Goal: Transaction & Acquisition: Book appointment/travel/reservation

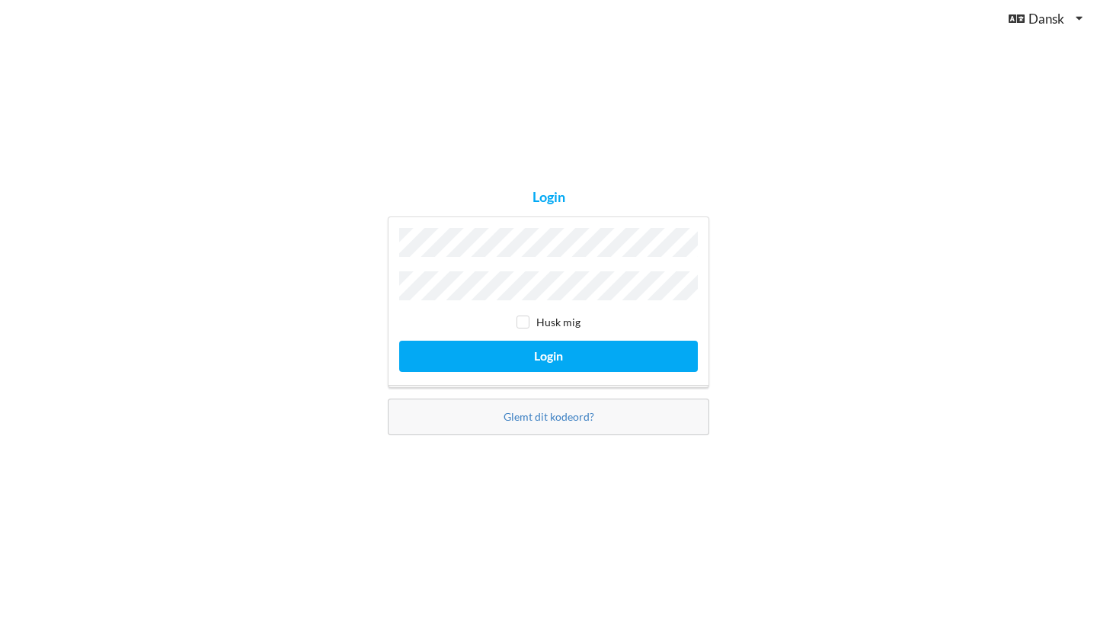
click at [566, 422] on div "Glemt dit kodeord?" at bounding box center [549, 417] width 322 height 37
click at [559, 415] on link "Glemt dit kodeord?" at bounding box center [549, 416] width 91 height 13
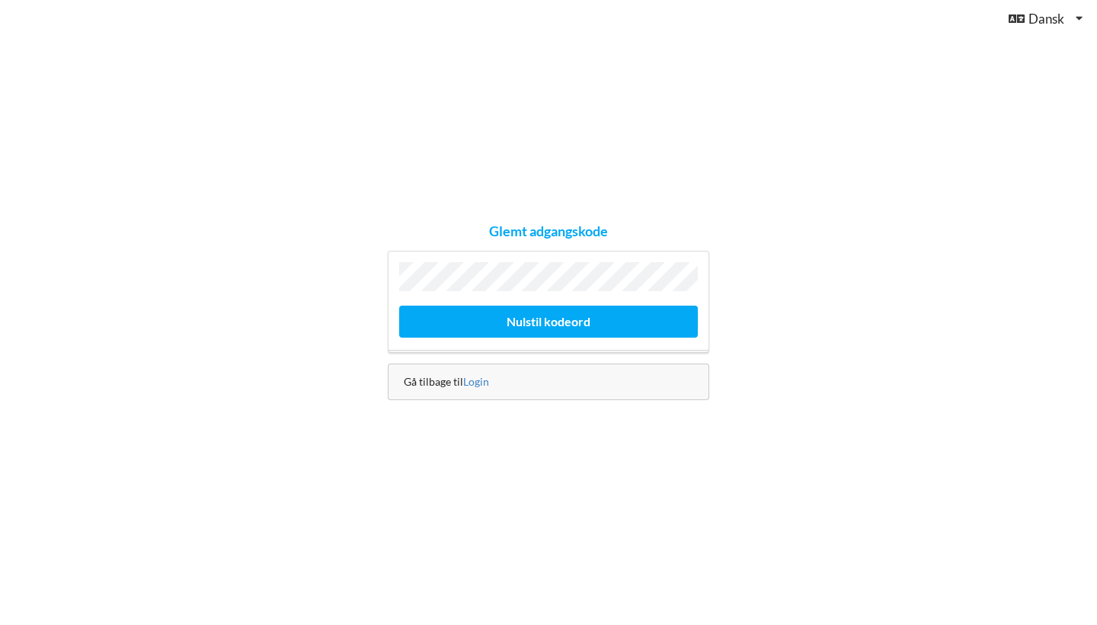
click at [456, 382] on div "Gå tilbage til Login" at bounding box center [549, 381] width 322 height 37
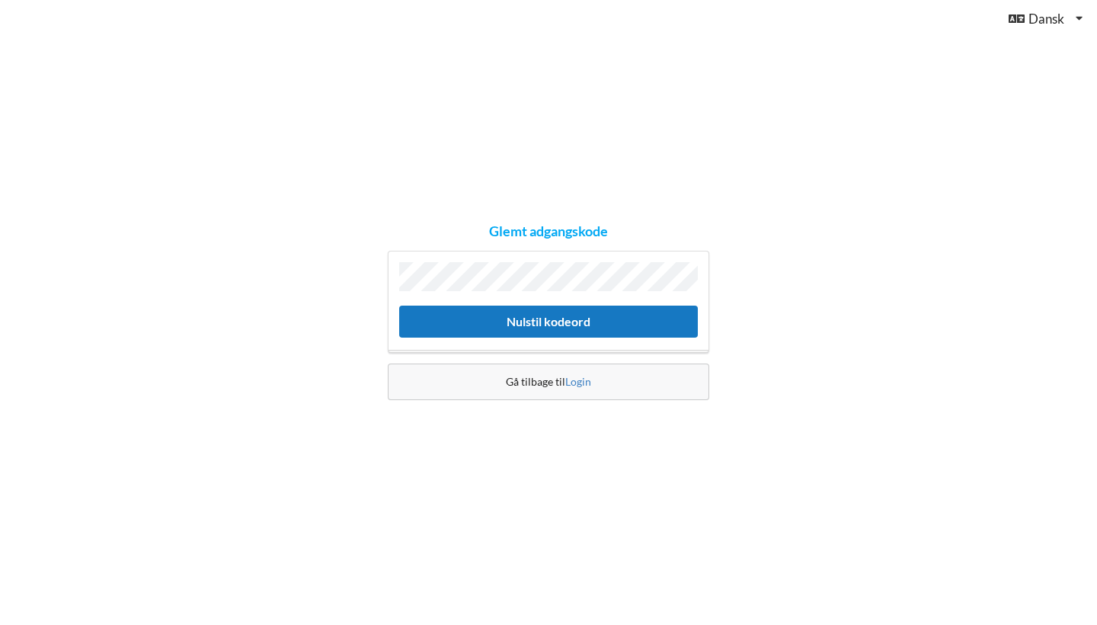
click at [589, 310] on button "Nulstil kodeord" at bounding box center [548, 321] width 299 height 31
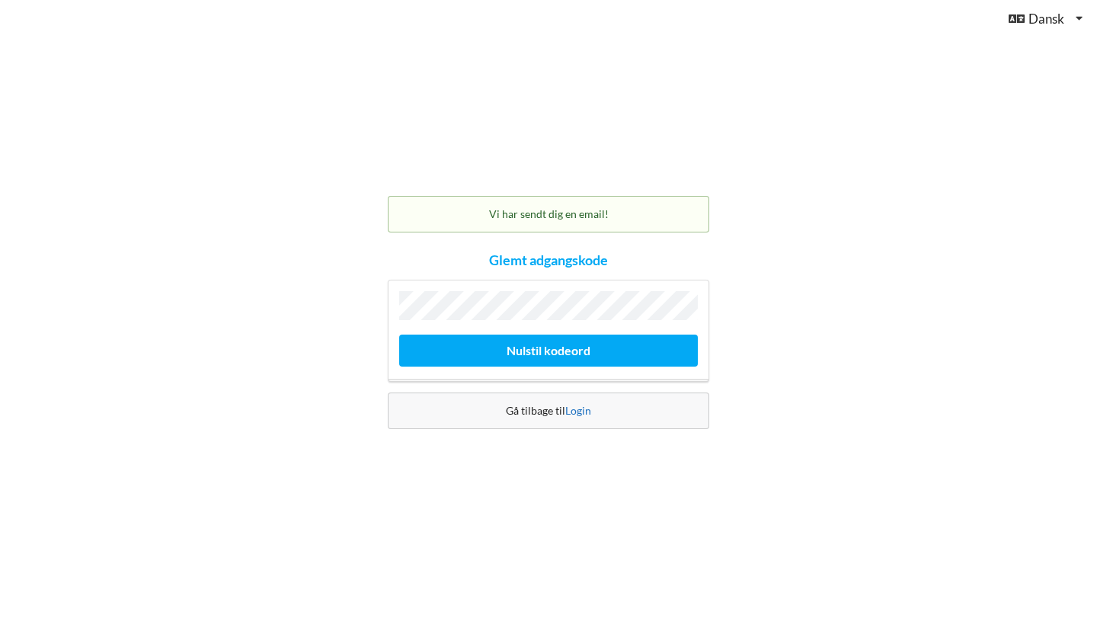
click at [578, 410] on link "Login" at bounding box center [578, 410] width 26 height 13
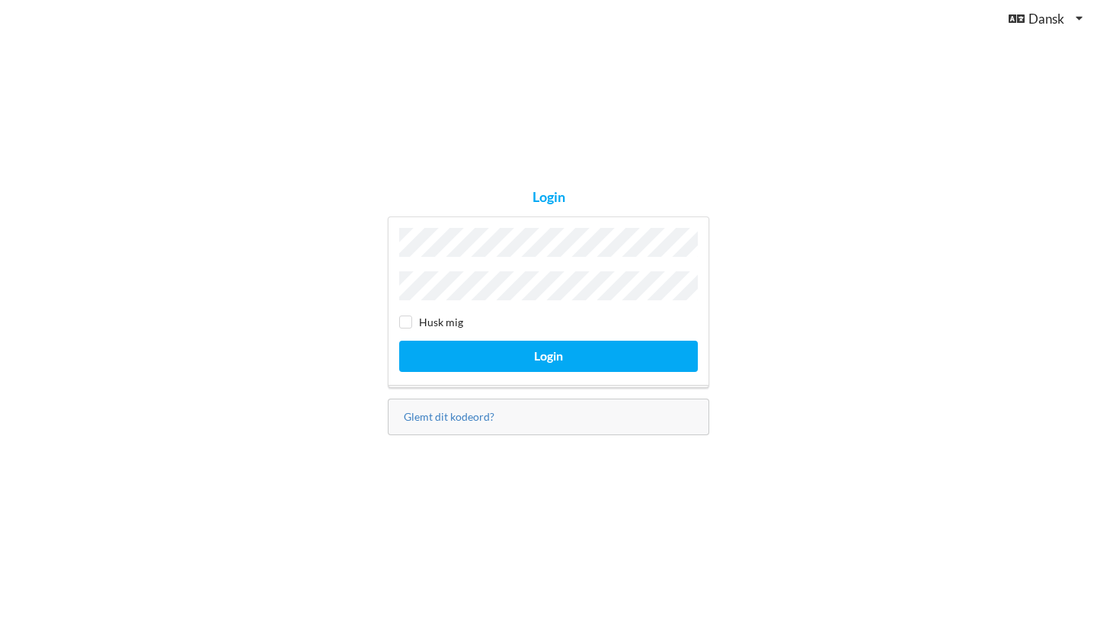
click at [549, 352] on button "Login" at bounding box center [548, 356] width 299 height 31
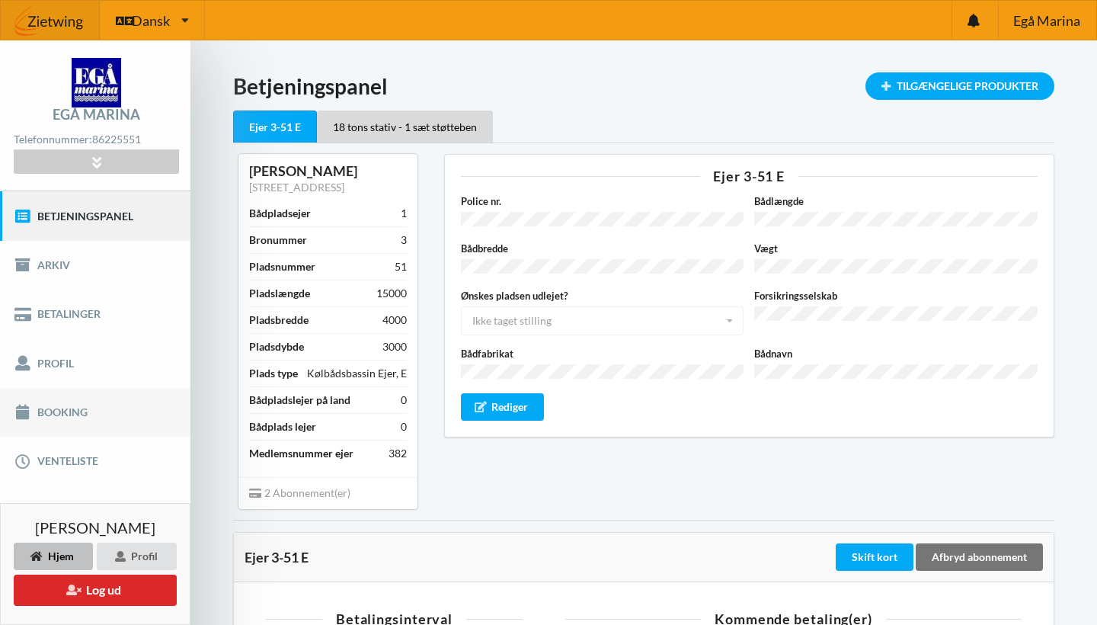
click at [57, 415] on link "Booking" at bounding box center [95, 412] width 190 height 49
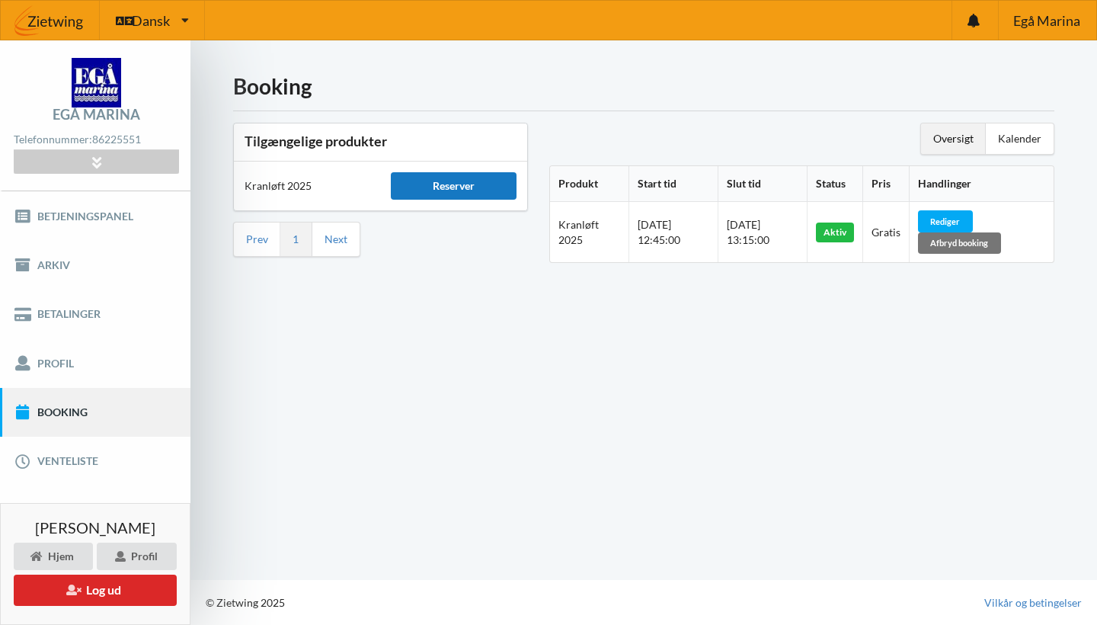
click at [475, 187] on div "Reserver" at bounding box center [453, 185] width 125 height 27
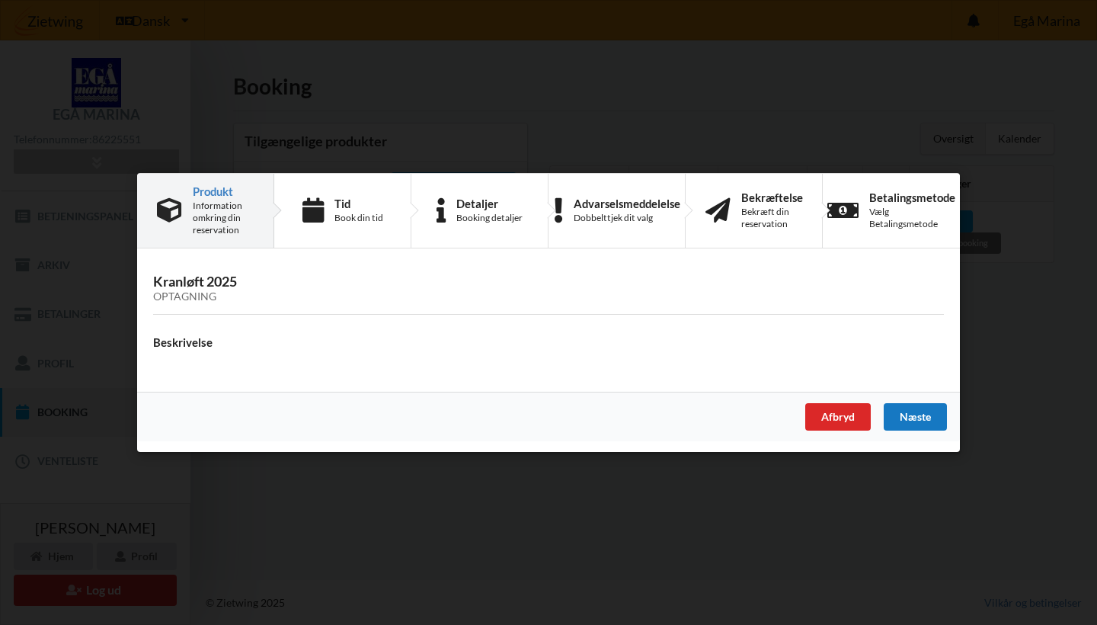
click at [926, 418] on div "Næste" at bounding box center [915, 416] width 63 height 27
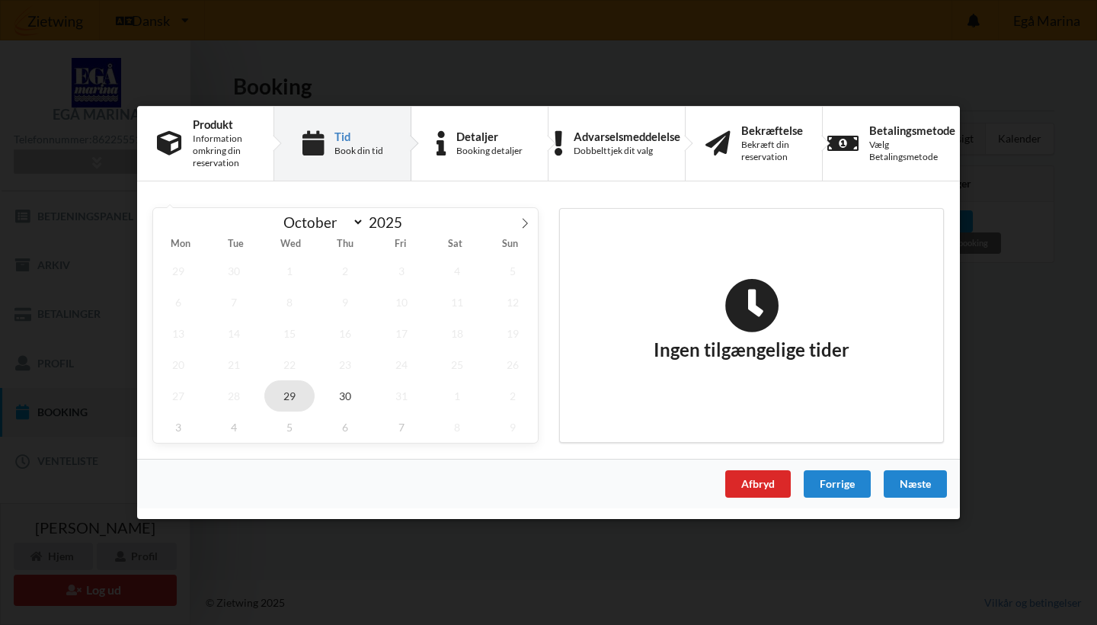
click at [290, 397] on span "29" at bounding box center [289, 395] width 50 height 31
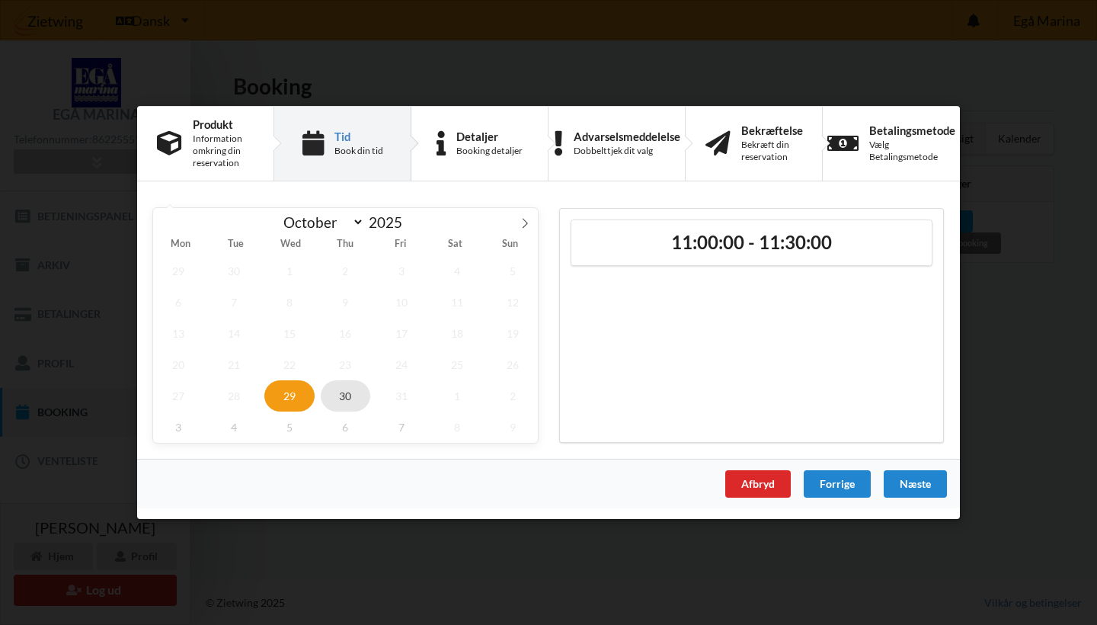
click at [346, 395] on span "30" at bounding box center [346, 395] width 50 height 31
click at [294, 399] on span "29" at bounding box center [289, 395] width 50 height 31
click at [918, 491] on div "Næste" at bounding box center [915, 483] width 63 height 27
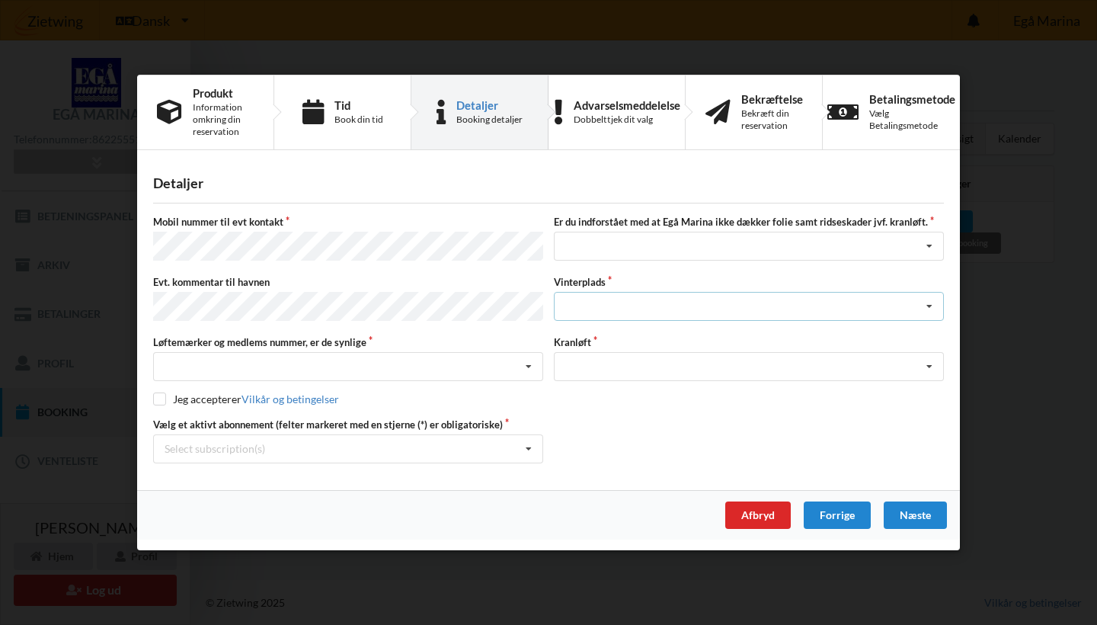
click at [926, 301] on icon at bounding box center [929, 307] width 23 height 28
click at [767, 523] on div "Afbryd" at bounding box center [758, 514] width 66 height 27
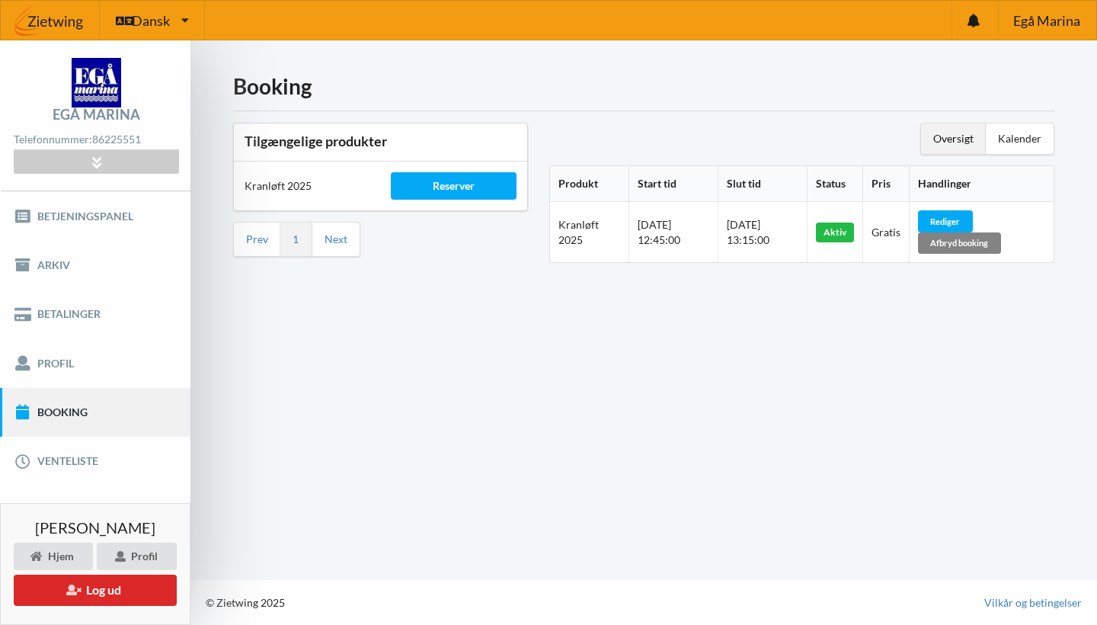
click at [992, 246] on div "Afbryd booking" at bounding box center [959, 242] width 83 height 21
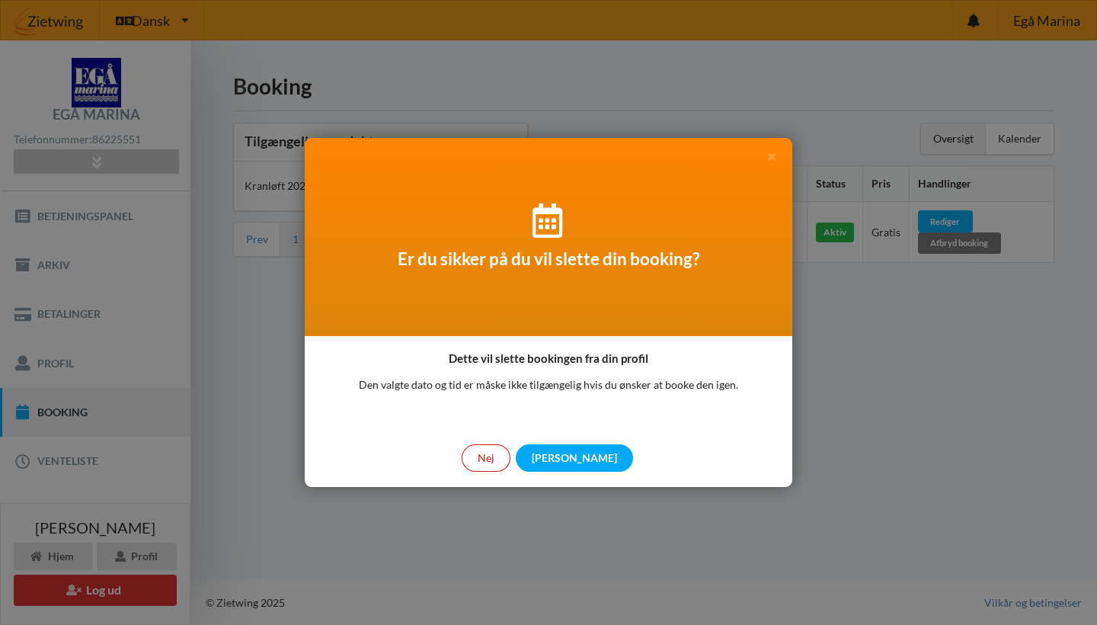
click at [511, 459] on div "Nej" at bounding box center [486, 457] width 49 height 27
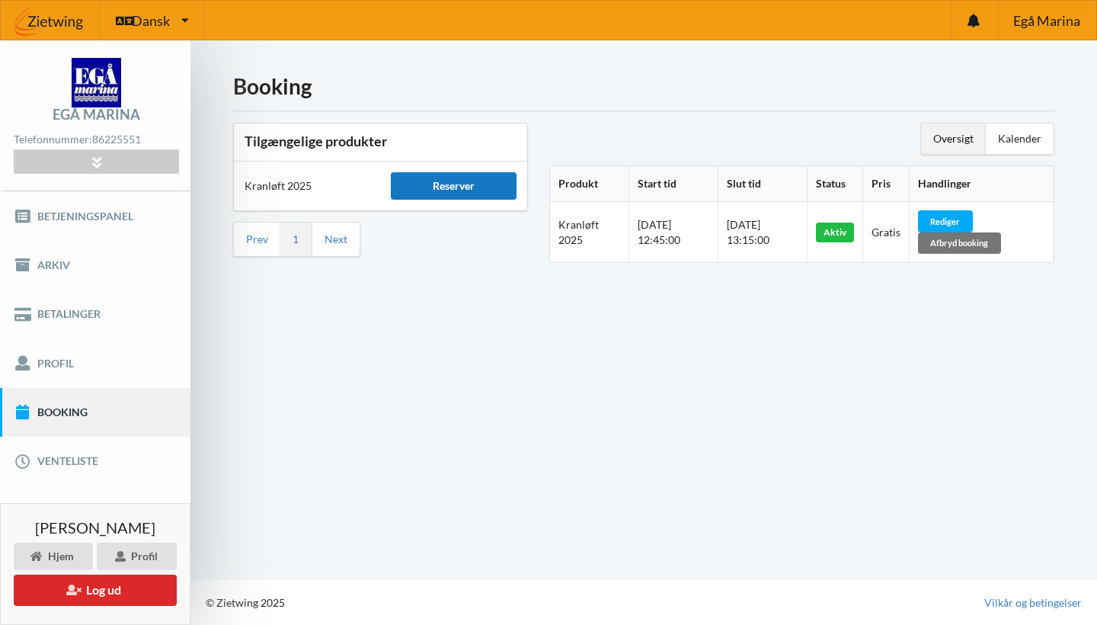
click at [476, 185] on div "Reserver" at bounding box center [453, 185] width 125 height 27
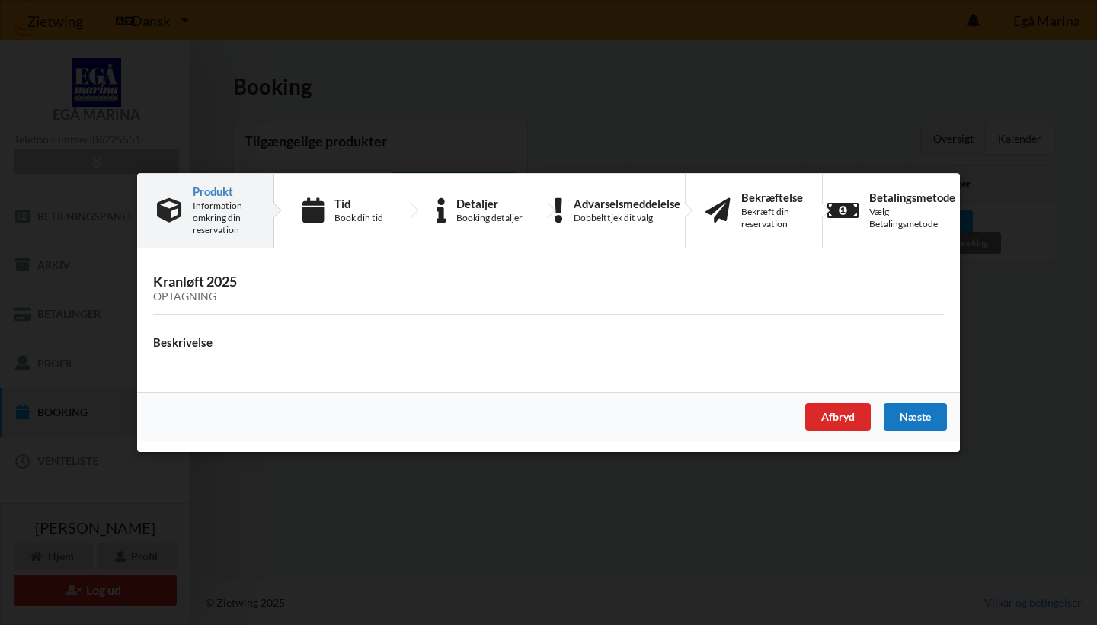
click at [914, 418] on div "Næste" at bounding box center [915, 416] width 63 height 27
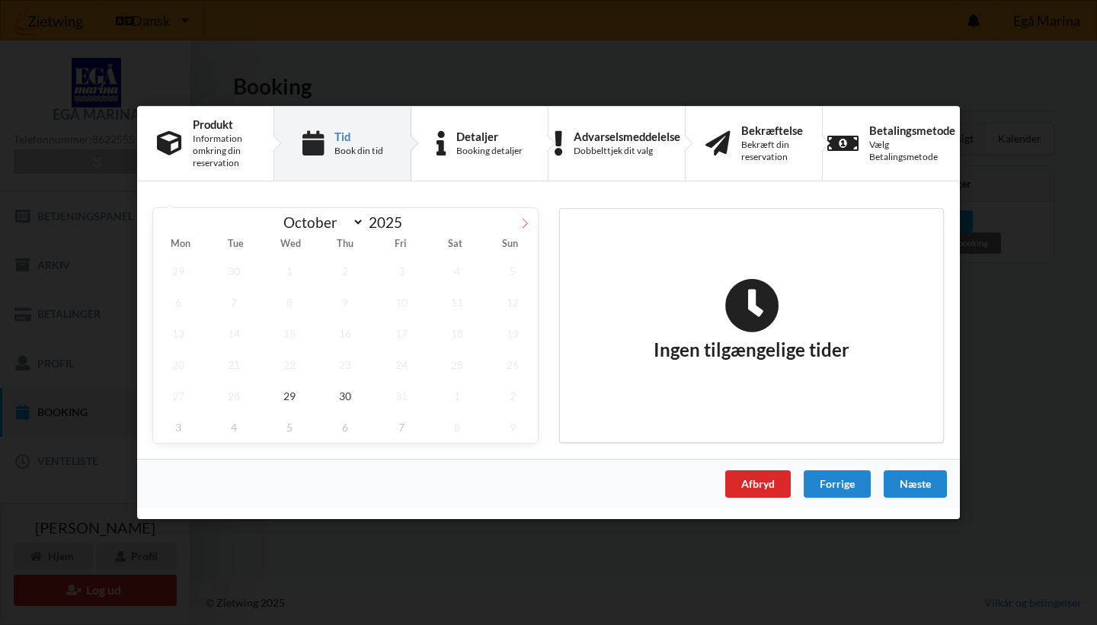
click at [523, 229] on span at bounding box center [525, 221] width 26 height 26
select select "10"
click at [187, 313] on span "3" at bounding box center [178, 302] width 50 height 31
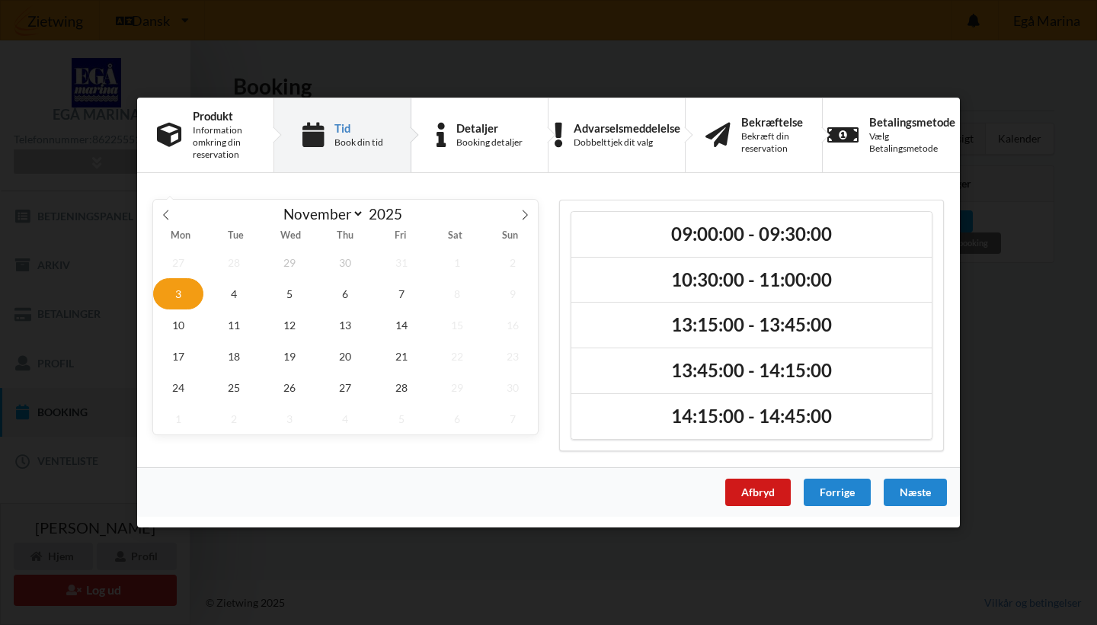
click at [767, 498] on div "Afbryd" at bounding box center [758, 492] width 66 height 27
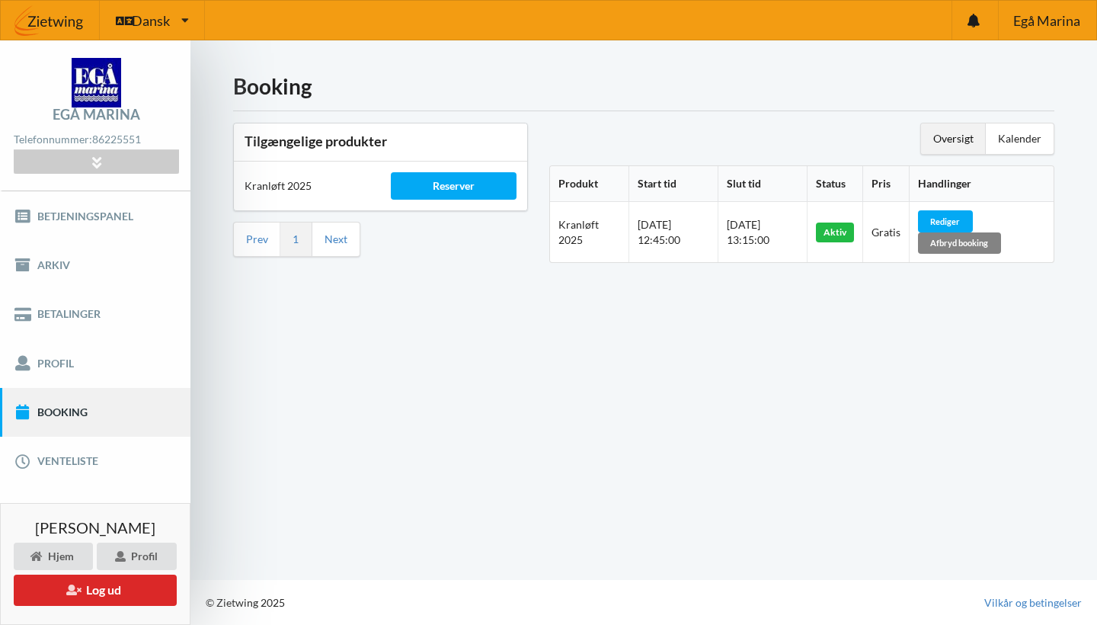
click at [1001, 245] on div "Afbryd booking" at bounding box center [959, 242] width 83 height 21
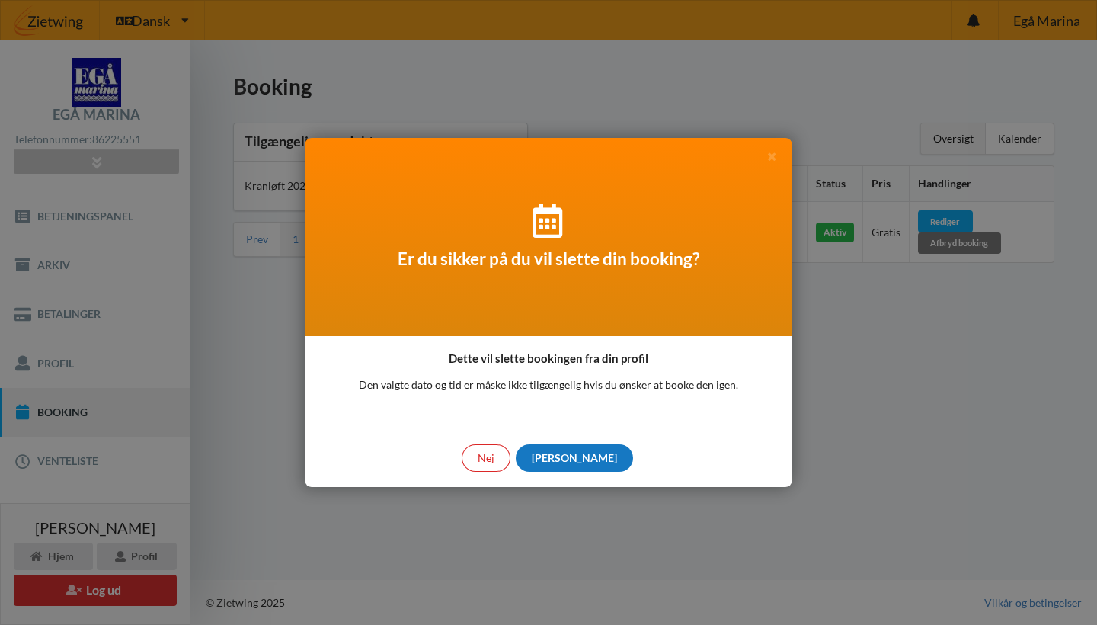
click at [578, 457] on div "[PERSON_NAME]" at bounding box center [574, 457] width 117 height 27
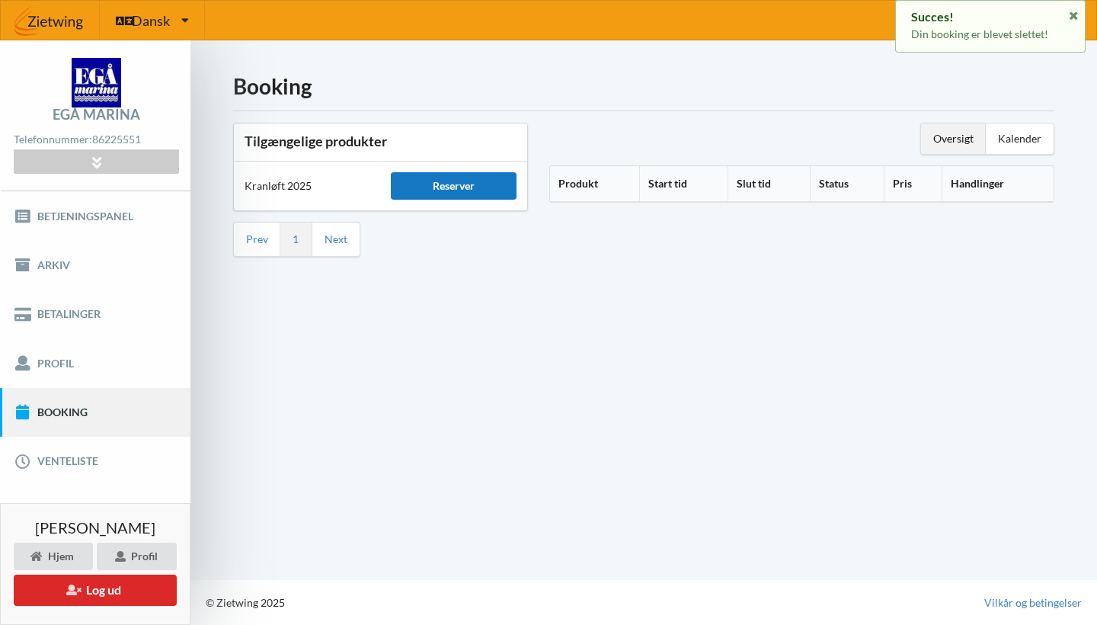
click at [486, 188] on div "Reserver" at bounding box center [453, 185] width 125 height 27
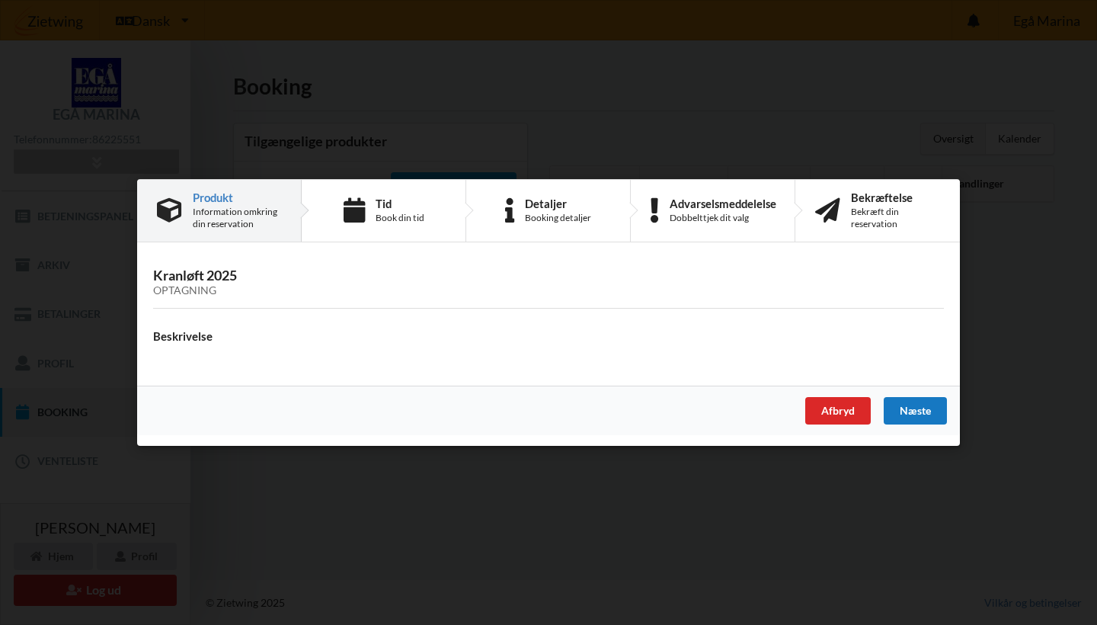
click at [915, 408] on div "Næste" at bounding box center [915, 410] width 63 height 27
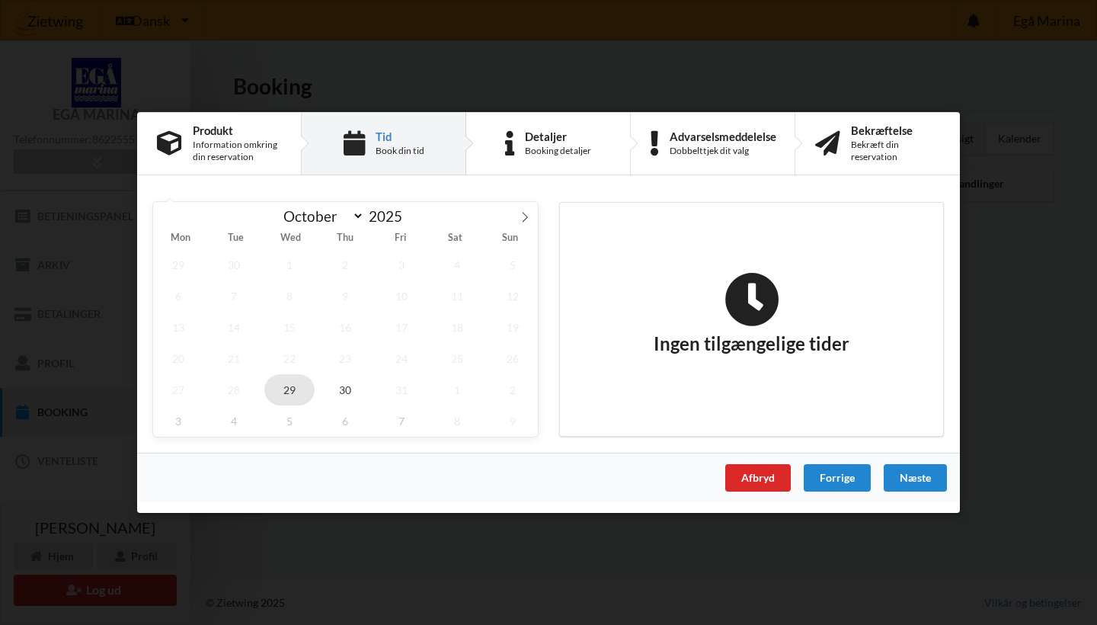
click at [298, 382] on span "29" at bounding box center [289, 389] width 50 height 31
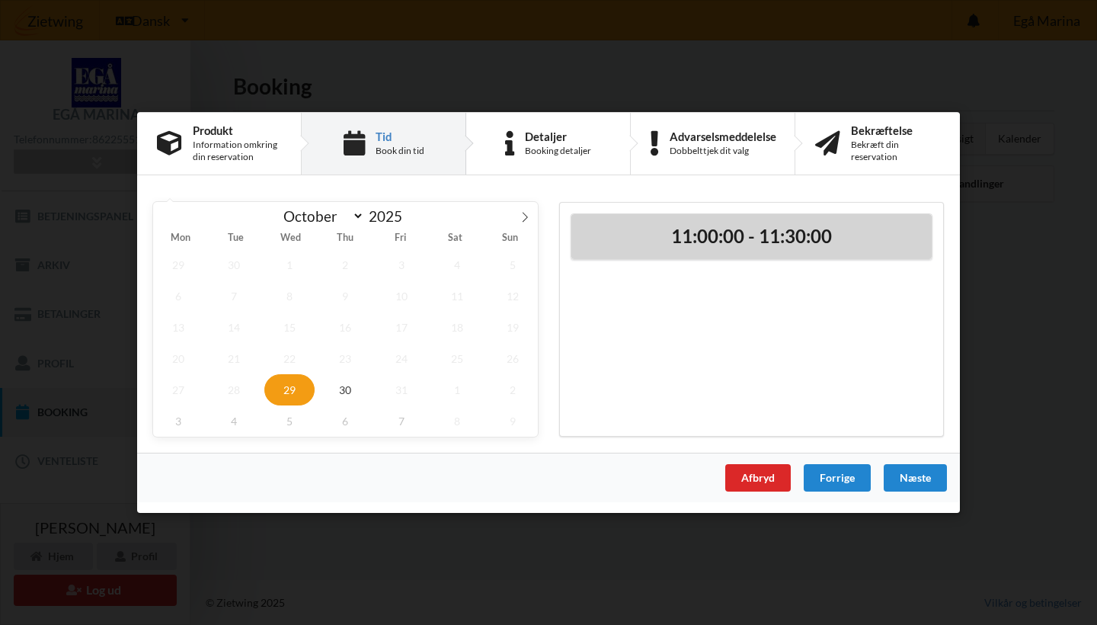
click at [815, 252] on div "11:00:00 - 11:30:00" at bounding box center [751, 236] width 360 height 45
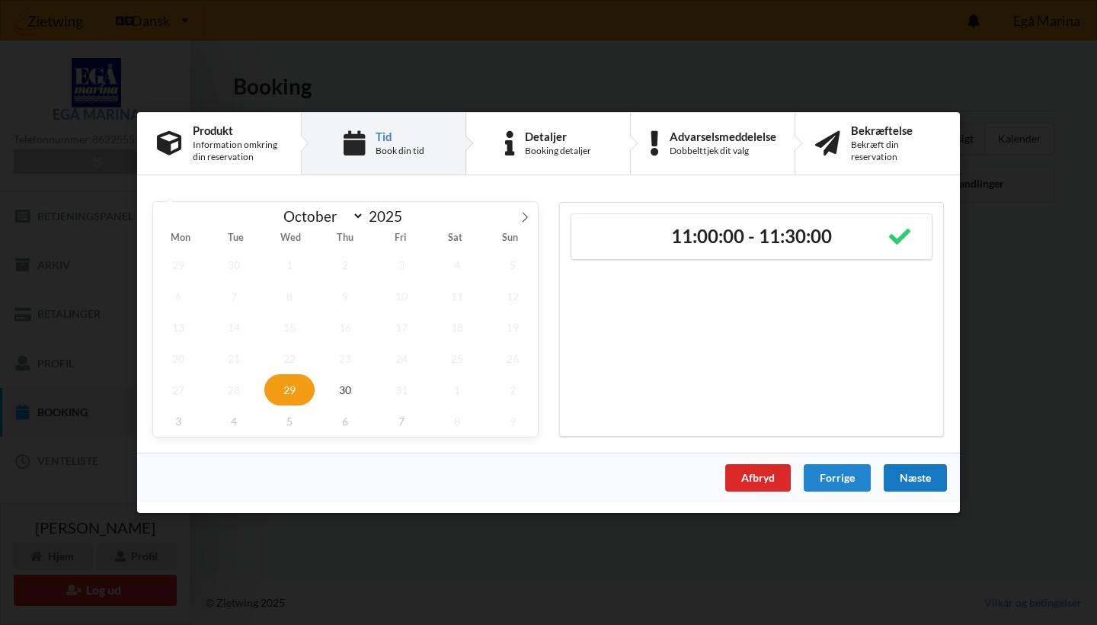
click at [909, 485] on div "Næste" at bounding box center [915, 477] width 63 height 27
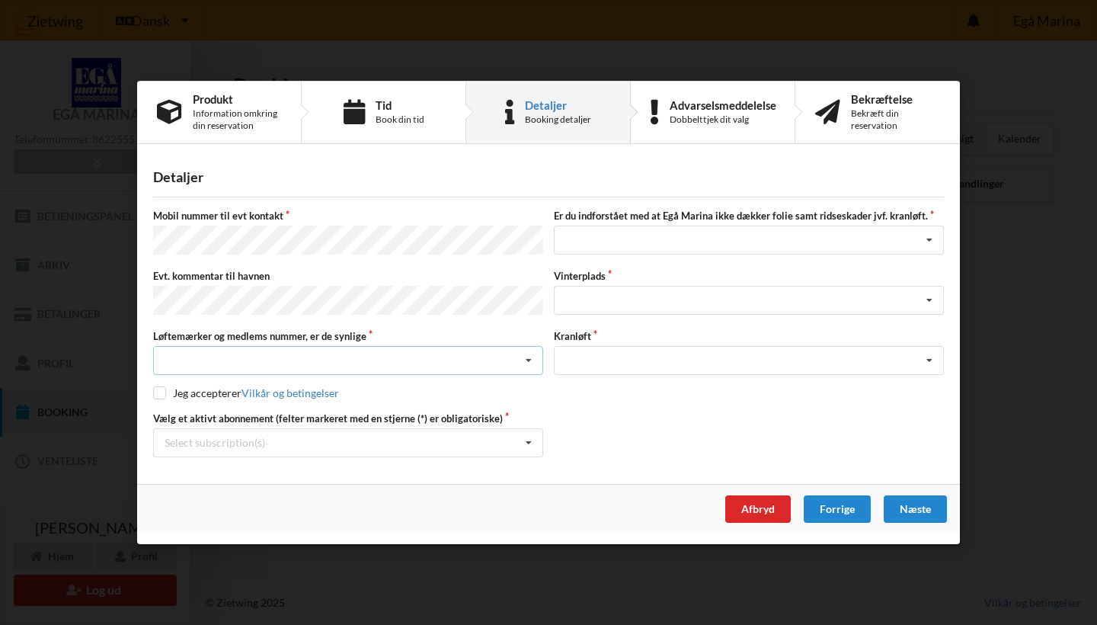
click at [526, 360] on icon at bounding box center [528, 361] width 23 height 28
click at [408, 421] on div "Ja, mine mærker er synlige og intakte" at bounding box center [348, 416] width 389 height 28
click at [156, 393] on input "checkbox" at bounding box center [159, 392] width 13 height 13
checkbox input "true"
click at [533, 443] on icon at bounding box center [528, 443] width 23 height 28
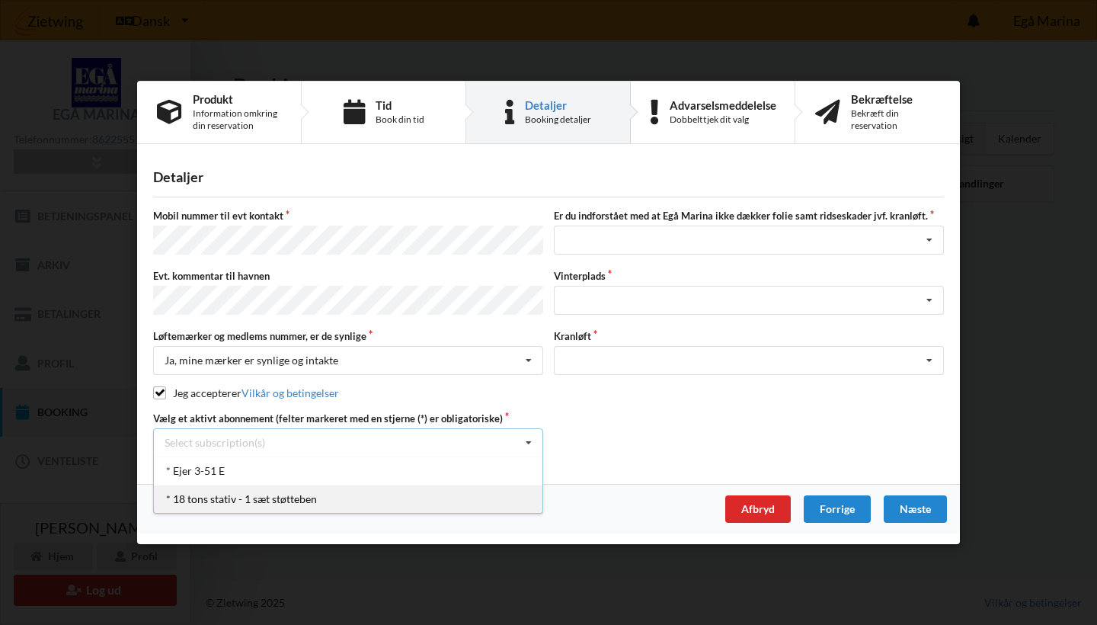
click at [282, 485] on div "* 18 tons stativ - 1 sæt støtteben" at bounding box center [348, 499] width 389 height 28
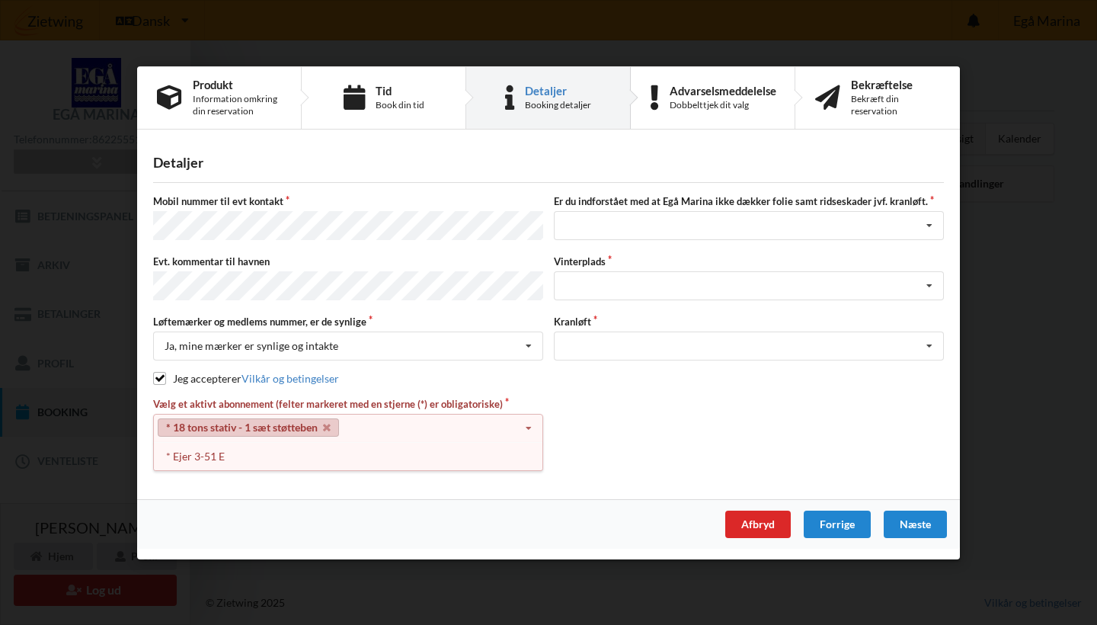
click at [522, 423] on icon at bounding box center [528, 428] width 23 height 28
click at [532, 428] on icon at bounding box center [528, 428] width 23 height 28
click at [198, 456] on div "* Ejer 3-51 E" at bounding box center [348, 455] width 389 height 28
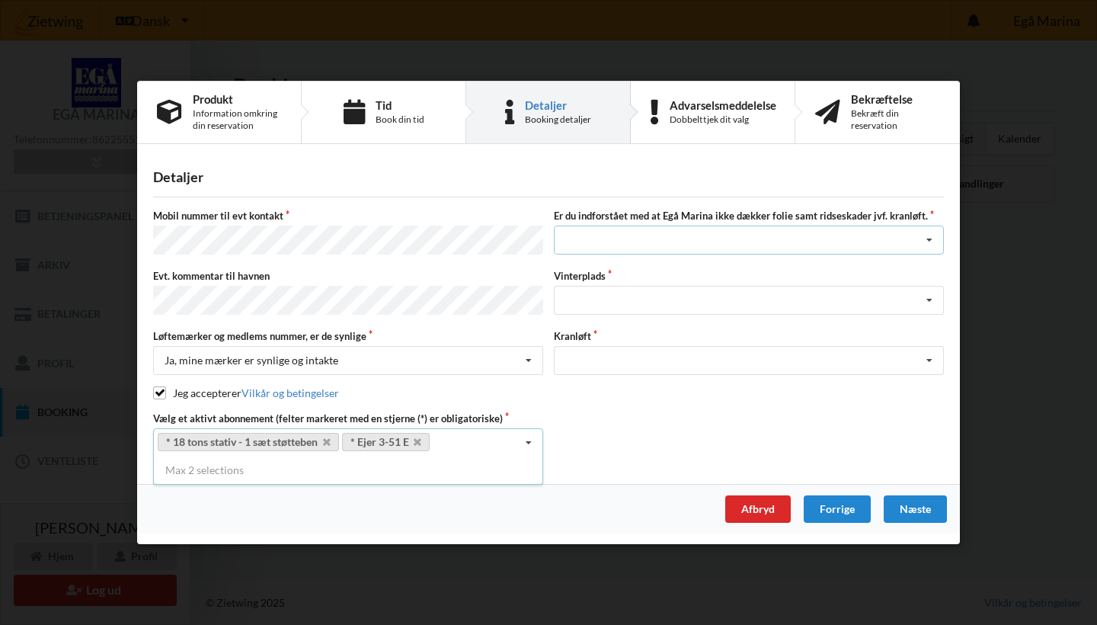
click at [921, 247] on icon at bounding box center [929, 241] width 23 height 28
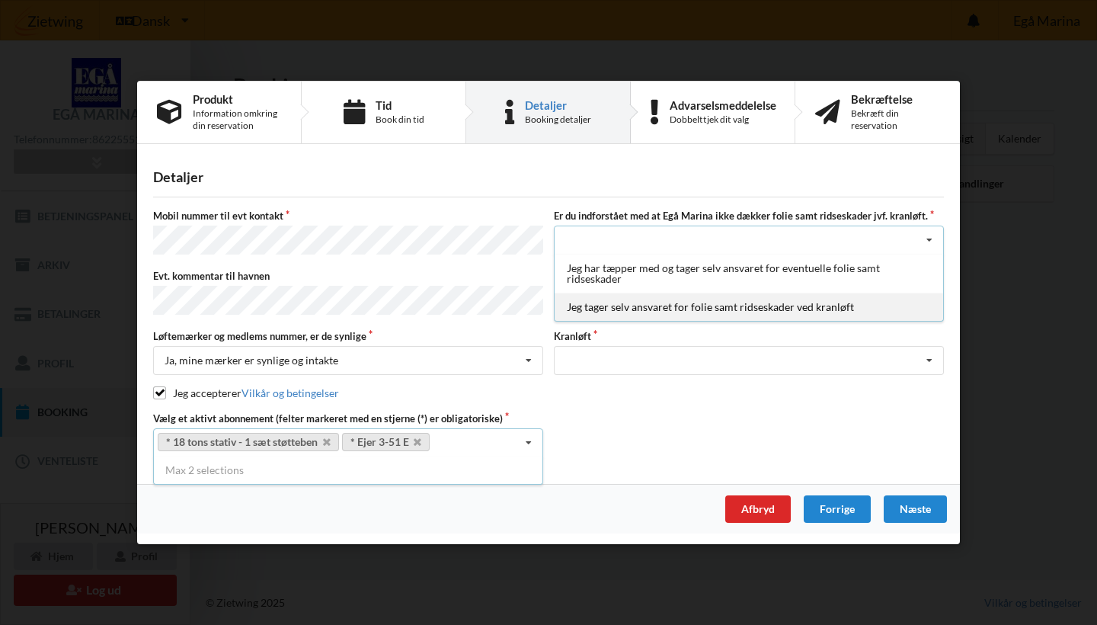
click at [795, 322] on div "Jeg tager selv ansvaret for folie samt ridseskader ved kranløft" at bounding box center [749, 307] width 389 height 28
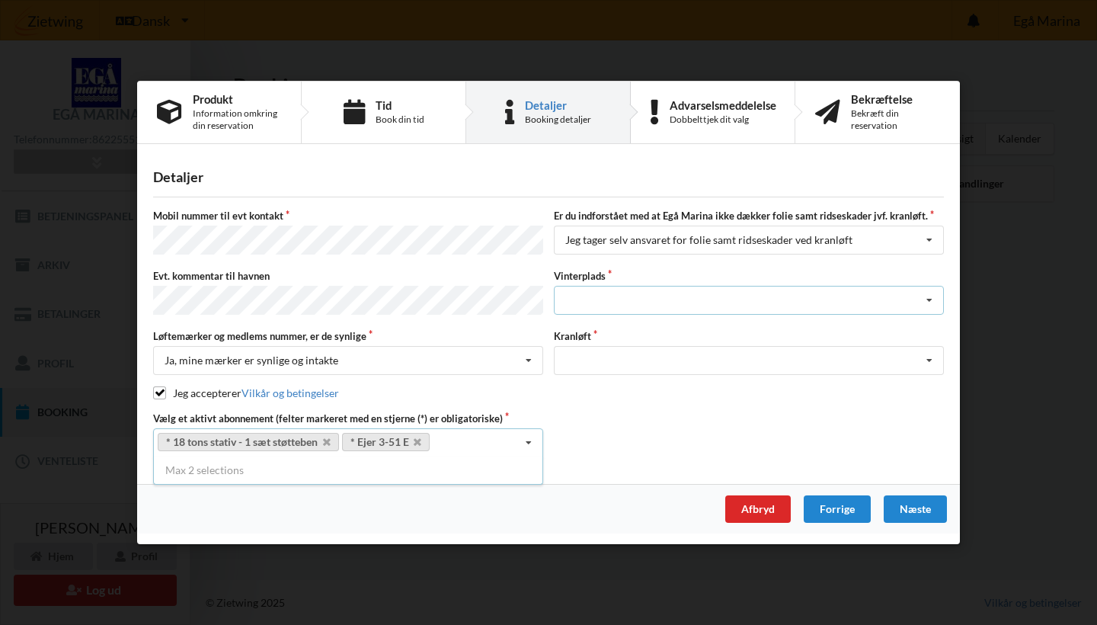
click at [922, 302] on icon at bounding box center [929, 301] width 23 height 28
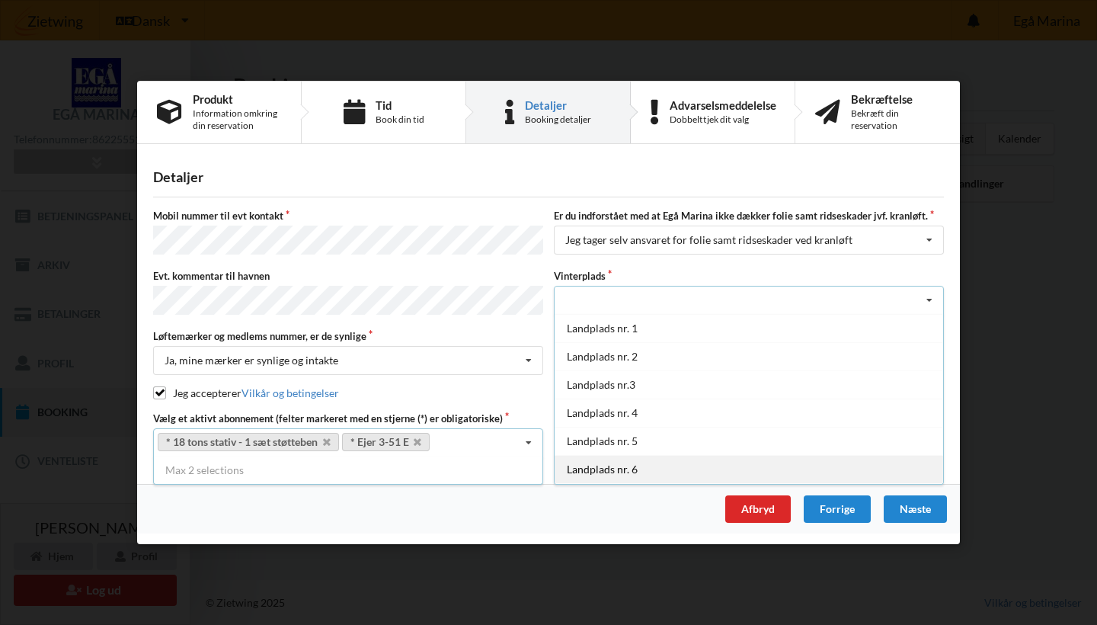
click at [677, 476] on div "Landplads nr. 6" at bounding box center [749, 469] width 389 height 28
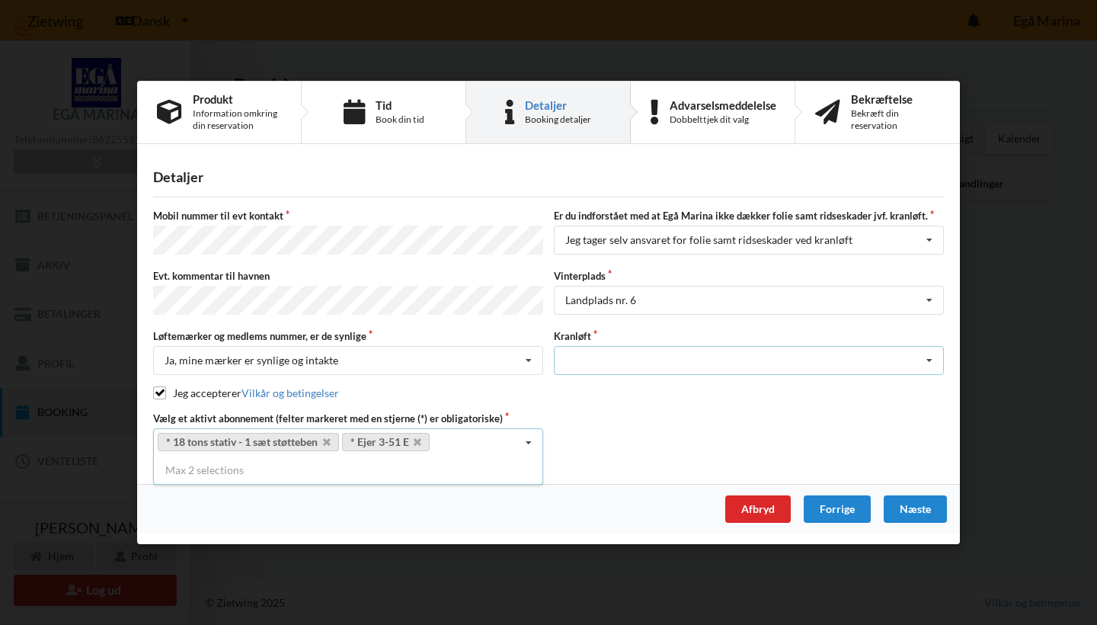
click at [927, 351] on icon at bounding box center [929, 361] width 23 height 28
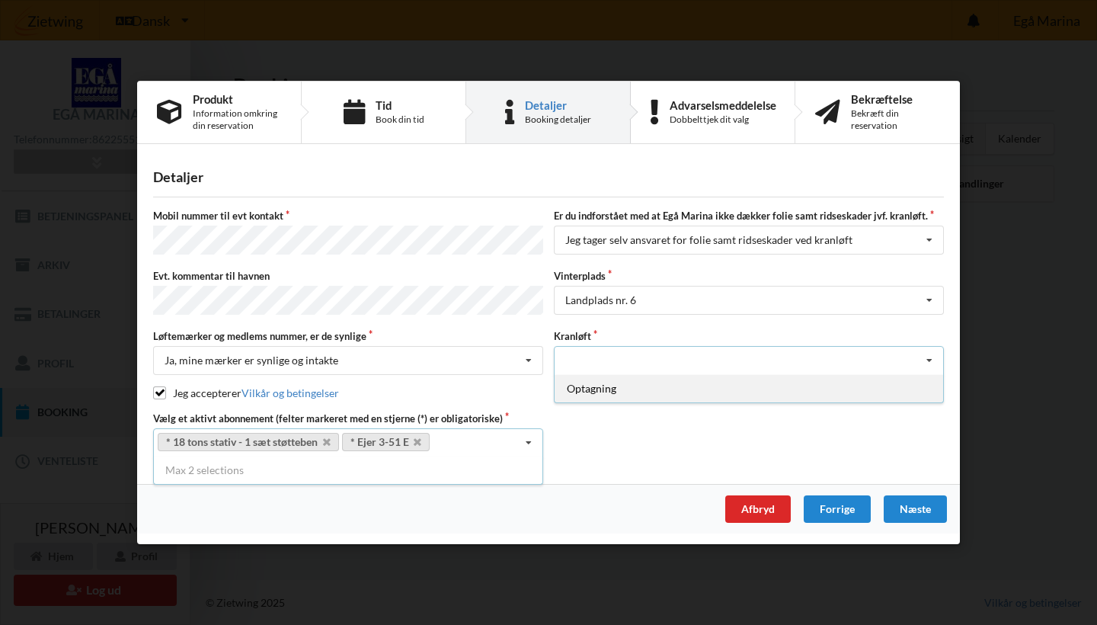
click at [635, 385] on div "Optagning" at bounding box center [749, 388] width 389 height 28
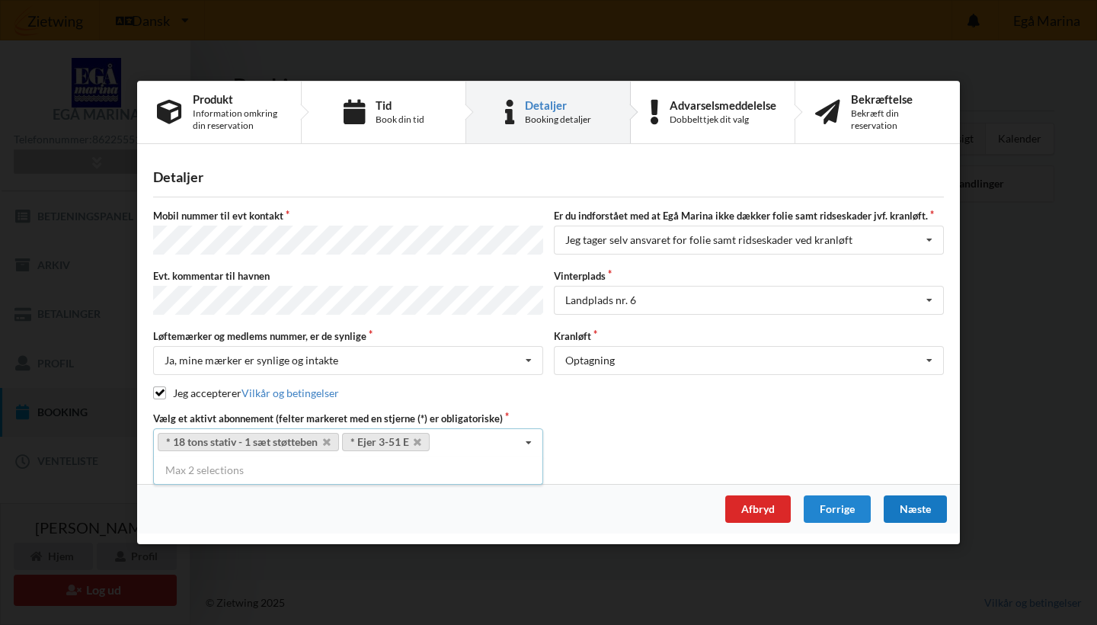
click at [922, 500] on div "Næste" at bounding box center [915, 508] width 63 height 27
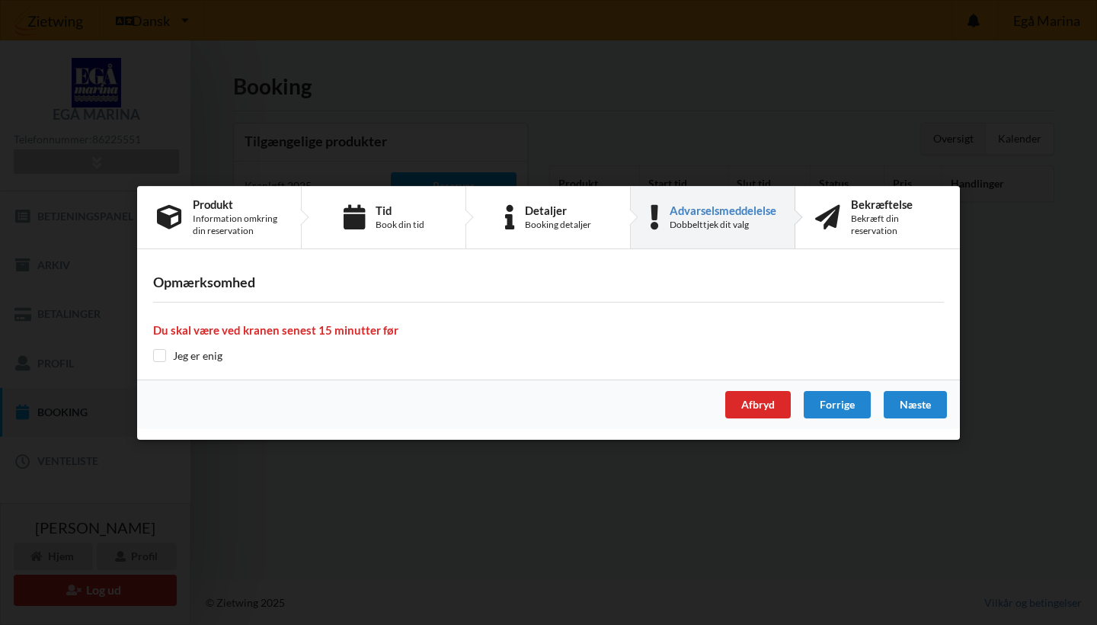
click at [162, 357] on input "checkbox" at bounding box center [159, 355] width 13 height 13
checkbox input "true"
click at [908, 404] on div "Næste" at bounding box center [915, 404] width 63 height 27
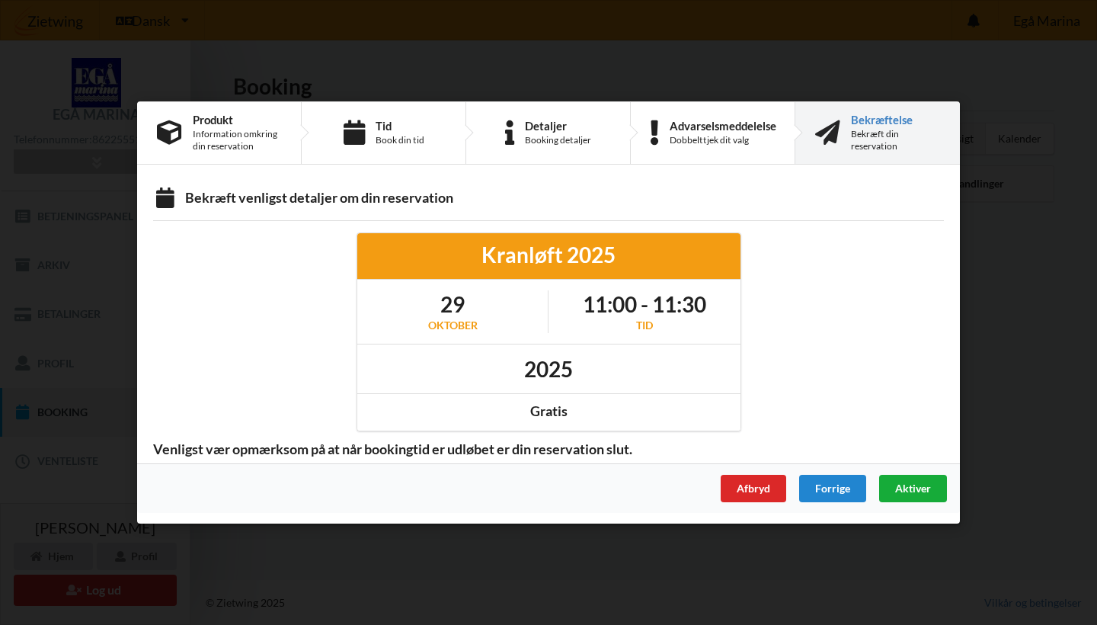
click at [920, 490] on span "Aktiver" at bounding box center [913, 488] width 36 height 13
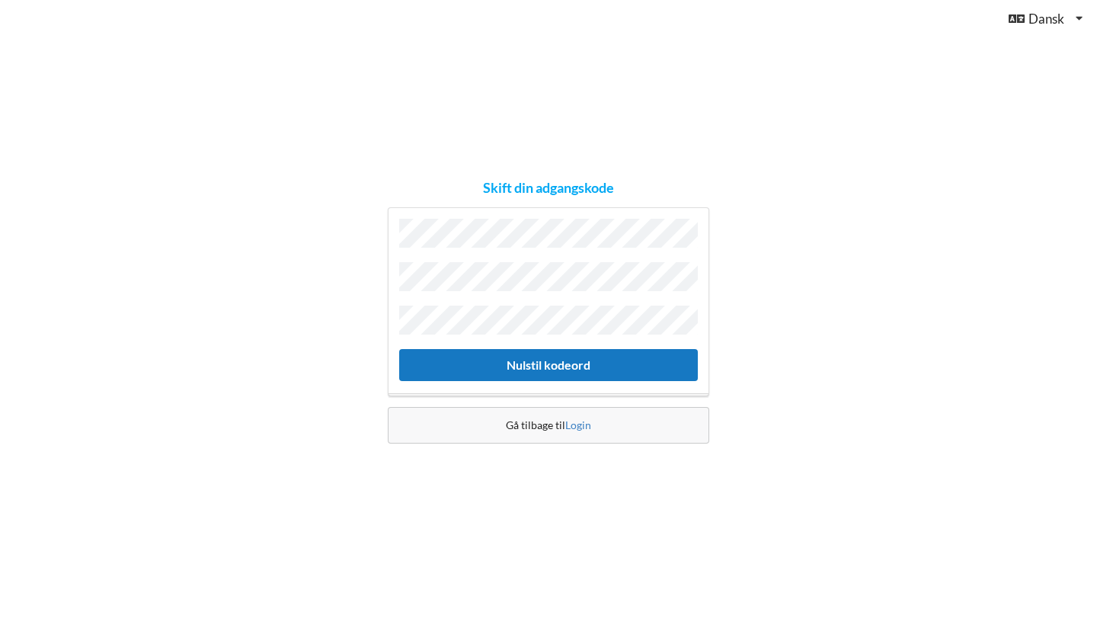
click at [482, 358] on button "Nulstil kodeord" at bounding box center [548, 364] width 299 height 31
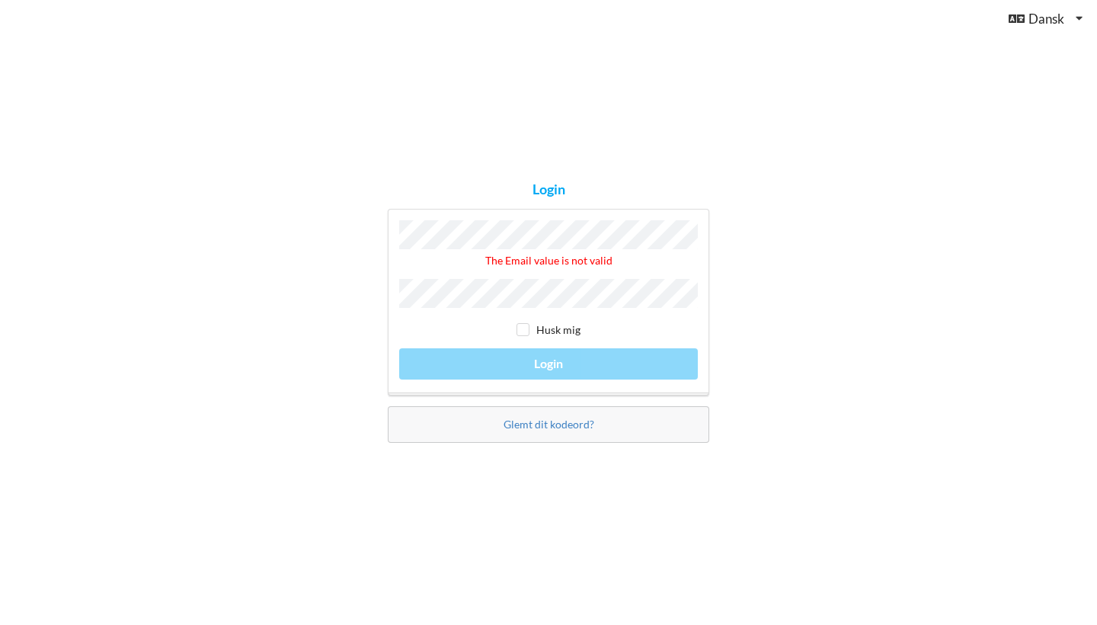
click at [1096, 215] on div "Login The Email value is not valid Husk mig Login Glemt dit kodeord?" at bounding box center [548, 312] width 1097 height 625
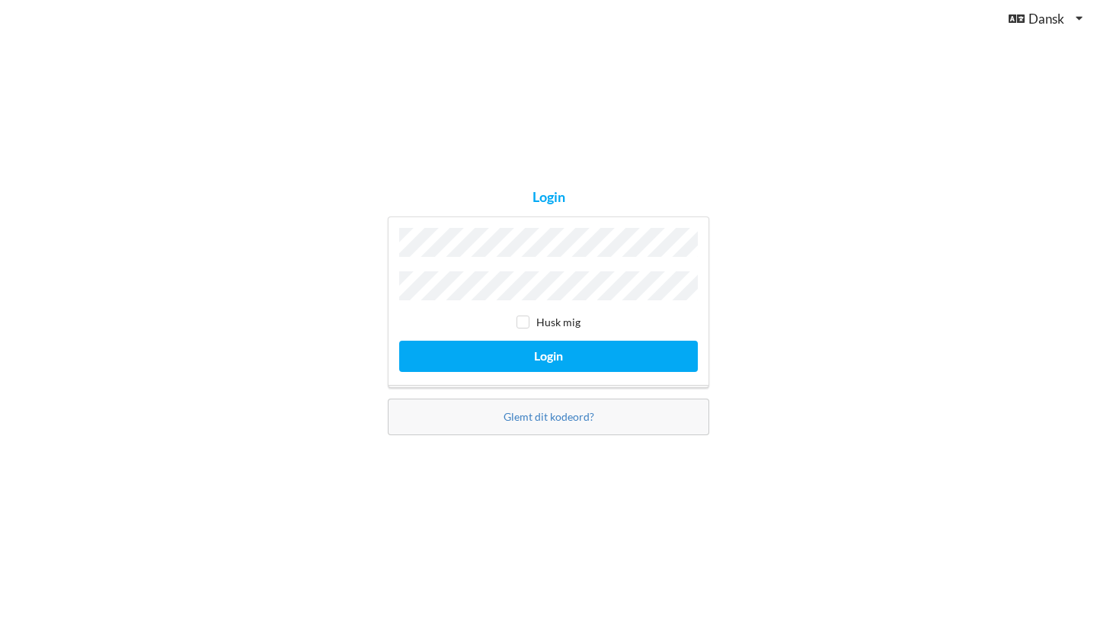
click at [528, 316] on input "checkbox" at bounding box center [523, 321] width 13 height 13
checkbox input "true"
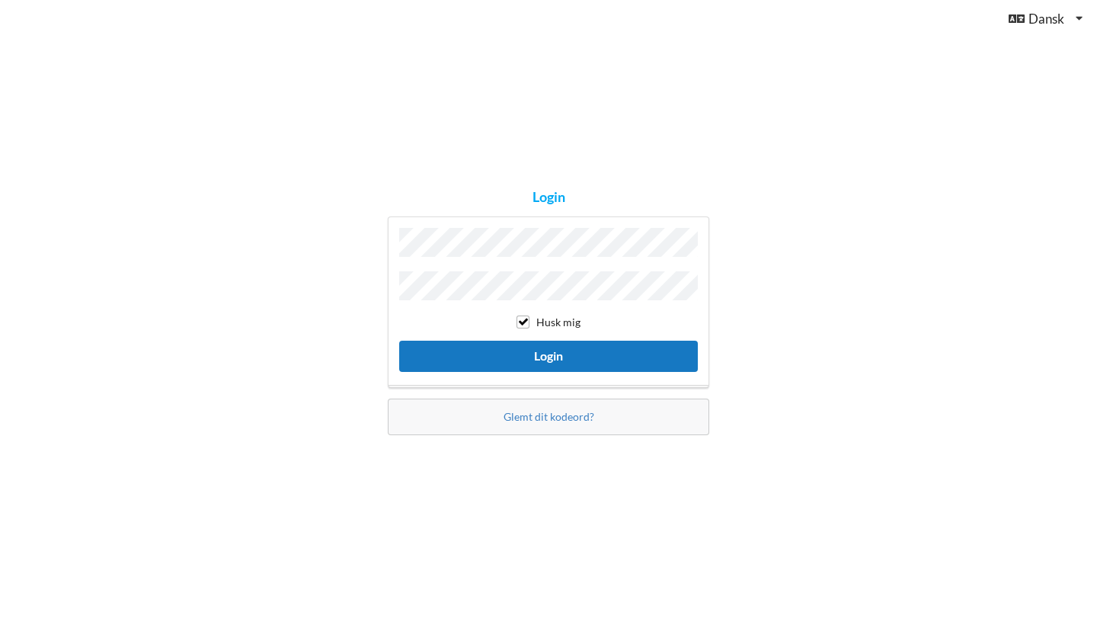
click at [597, 341] on button "Login" at bounding box center [548, 356] width 299 height 31
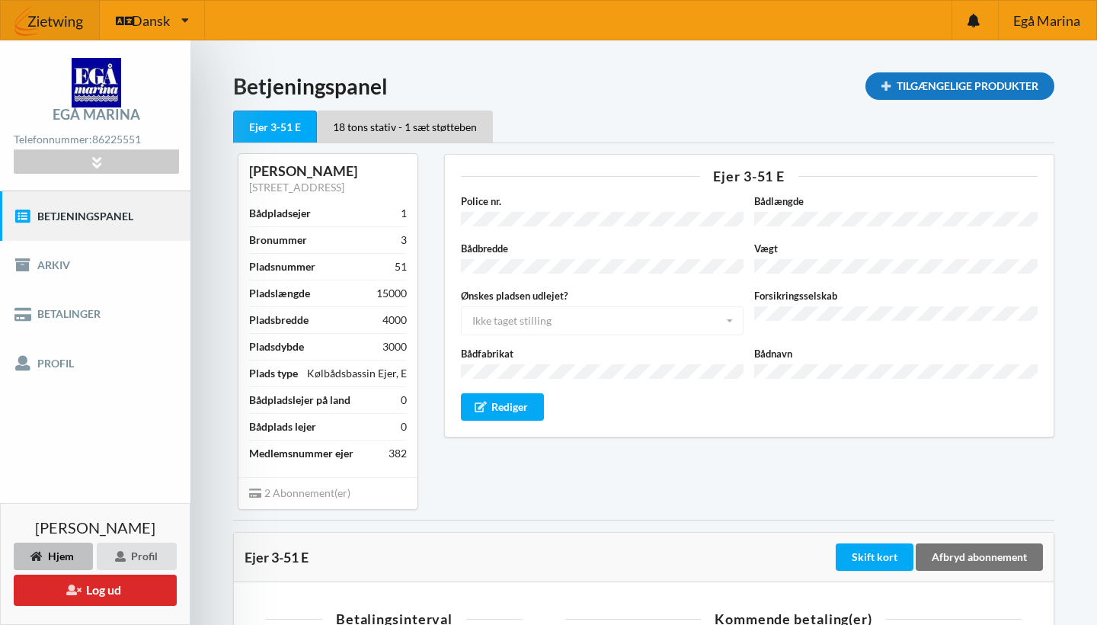
click at [973, 90] on div "Tilgængelige Produkter" at bounding box center [960, 85] width 189 height 27
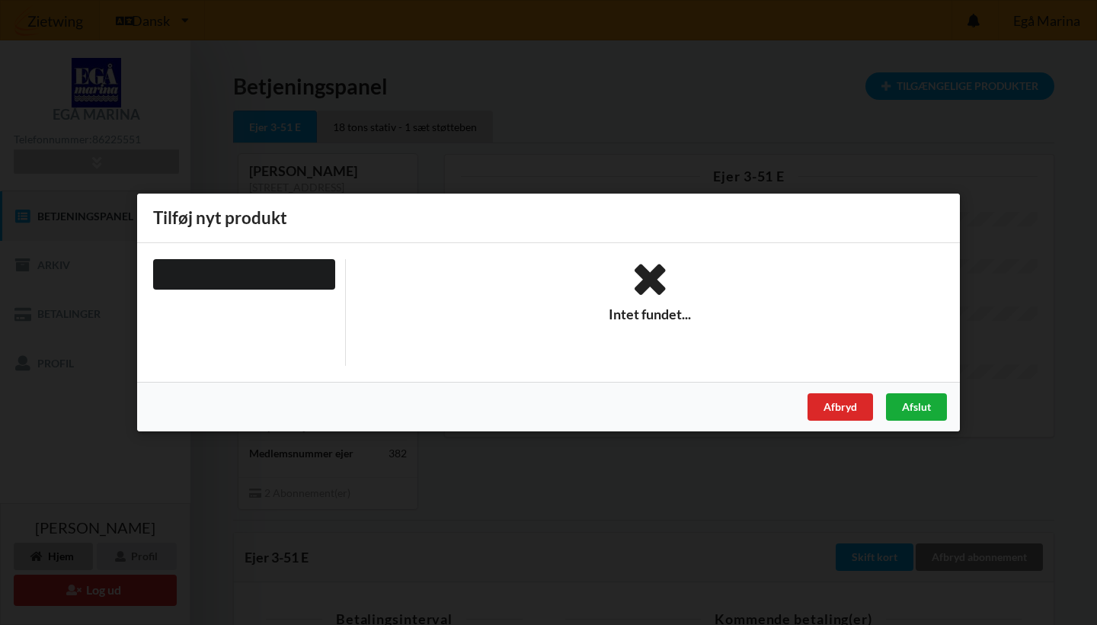
click at [942, 401] on div "Afslut" at bounding box center [916, 406] width 61 height 27
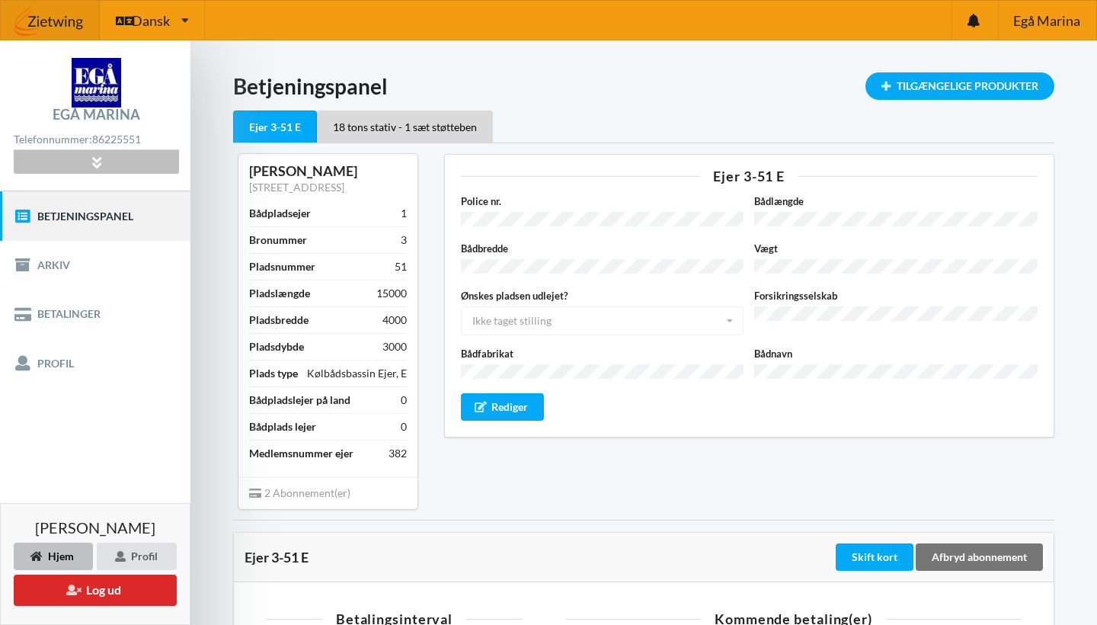
click at [107, 162] on div at bounding box center [96, 162] width 165 height 24
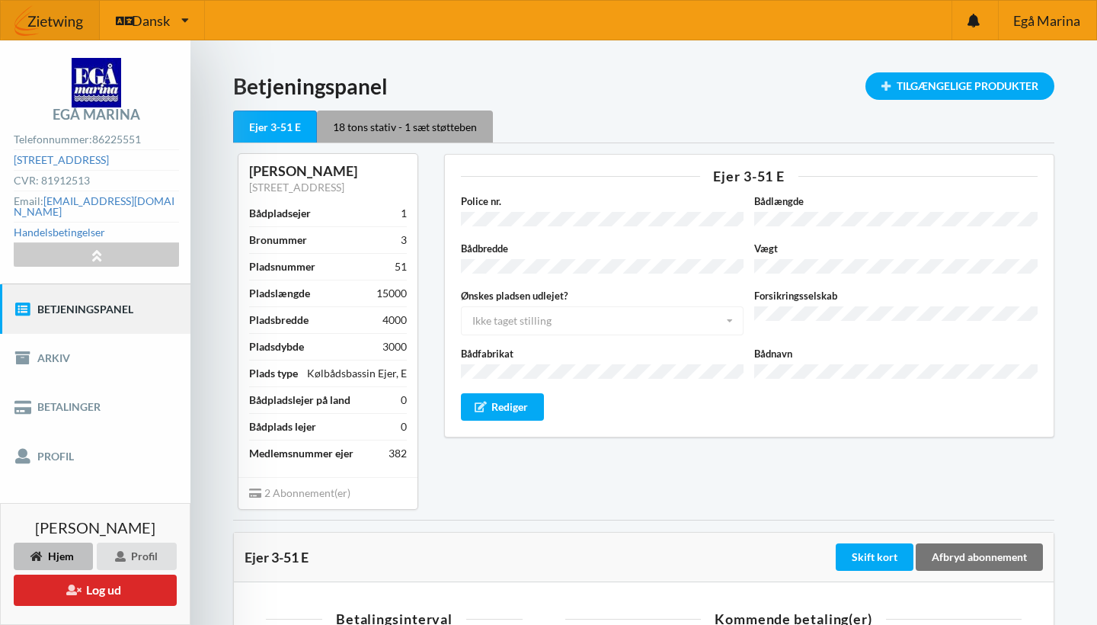
click at [428, 130] on div "18 tons stativ - 1 sæt støtteben" at bounding box center [405, 126] width 176 height 32
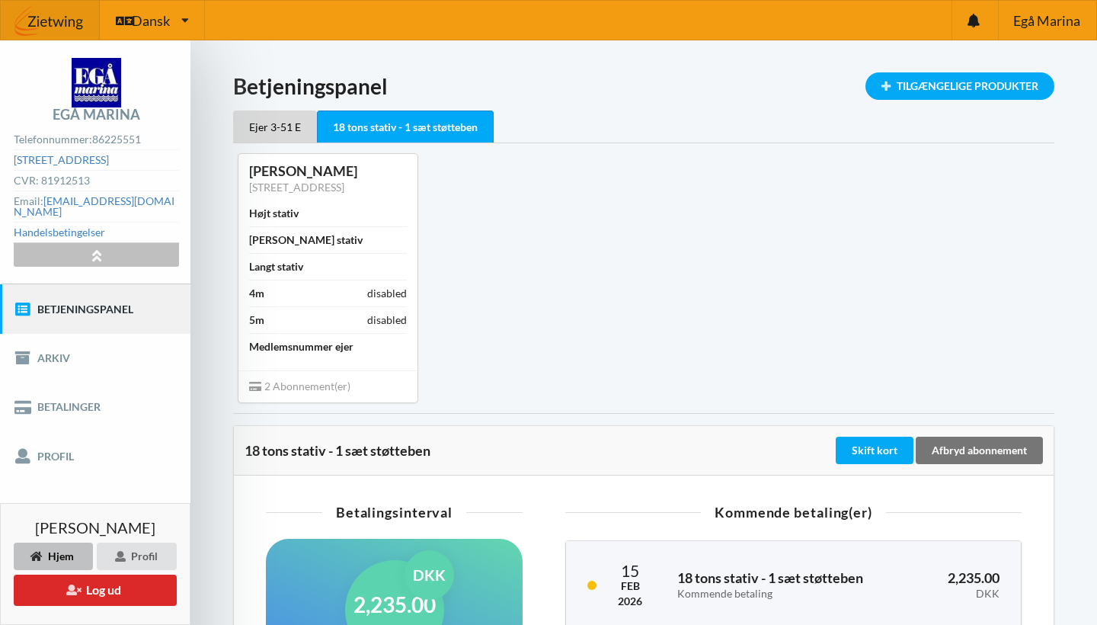
click at [94, 248] on icon at bounding box center [97, 254] width 18 height 13
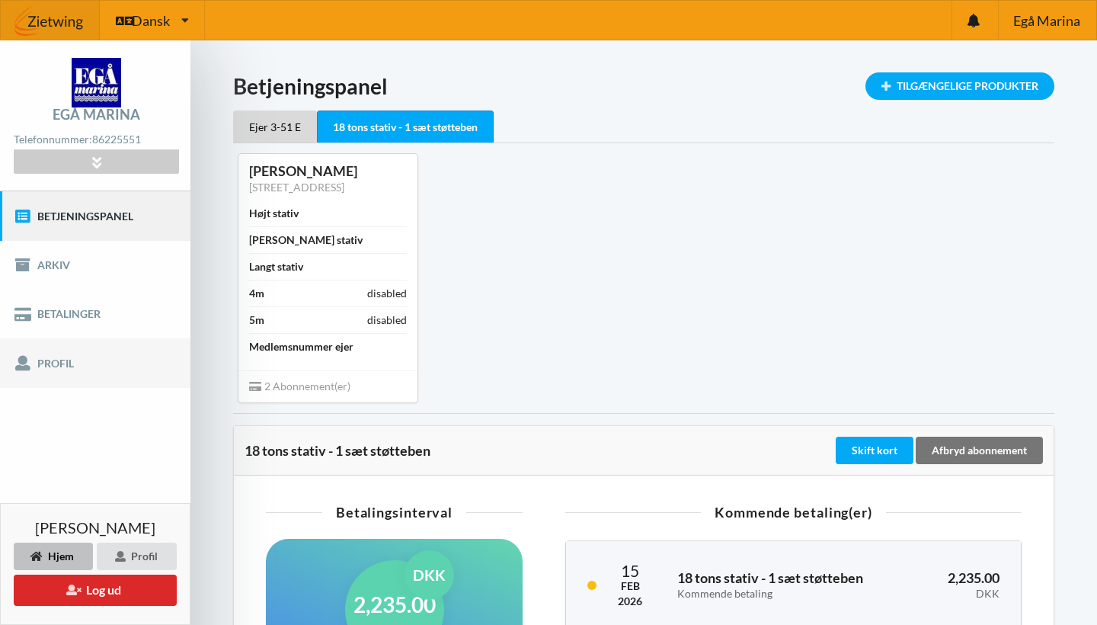
click at [60, 354] on link "Profil" at bounding box center [95, 362] width 190 height 49
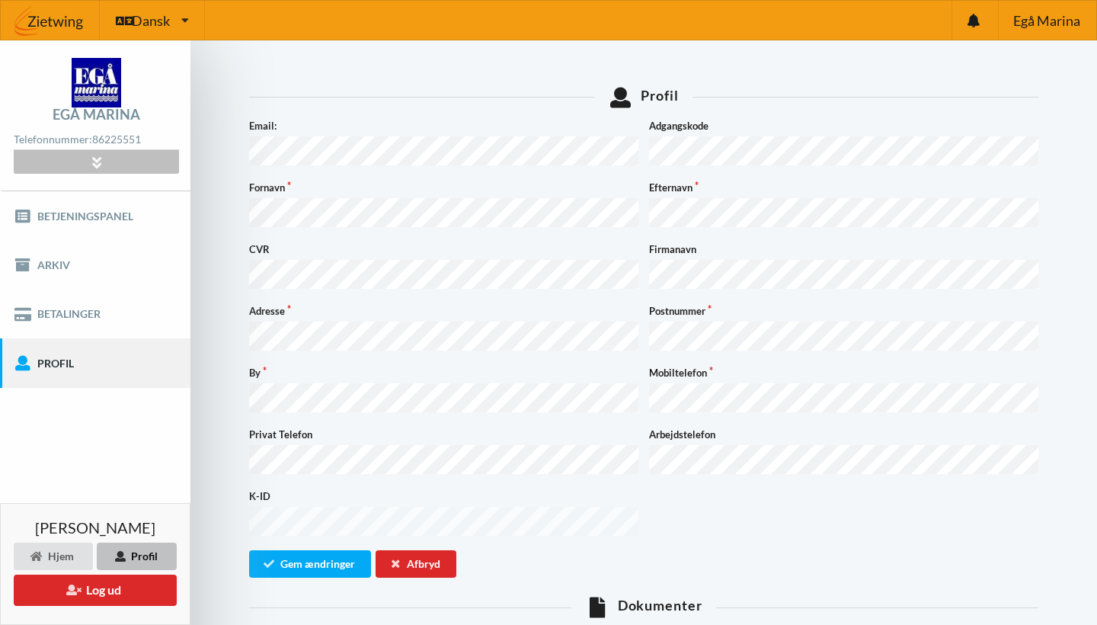
click at [96, 165] on icon at bounding box center [97, 161] width 18 height 13
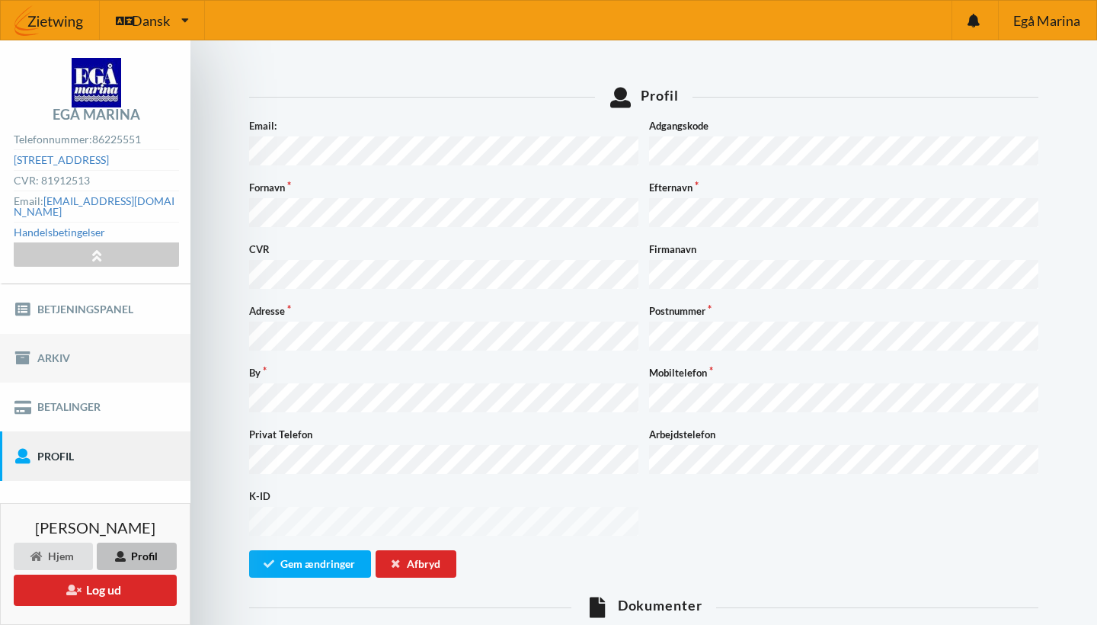
click at [72, 347] on link "Arkiv" at bounding box center [95, 358] width 190 height 49
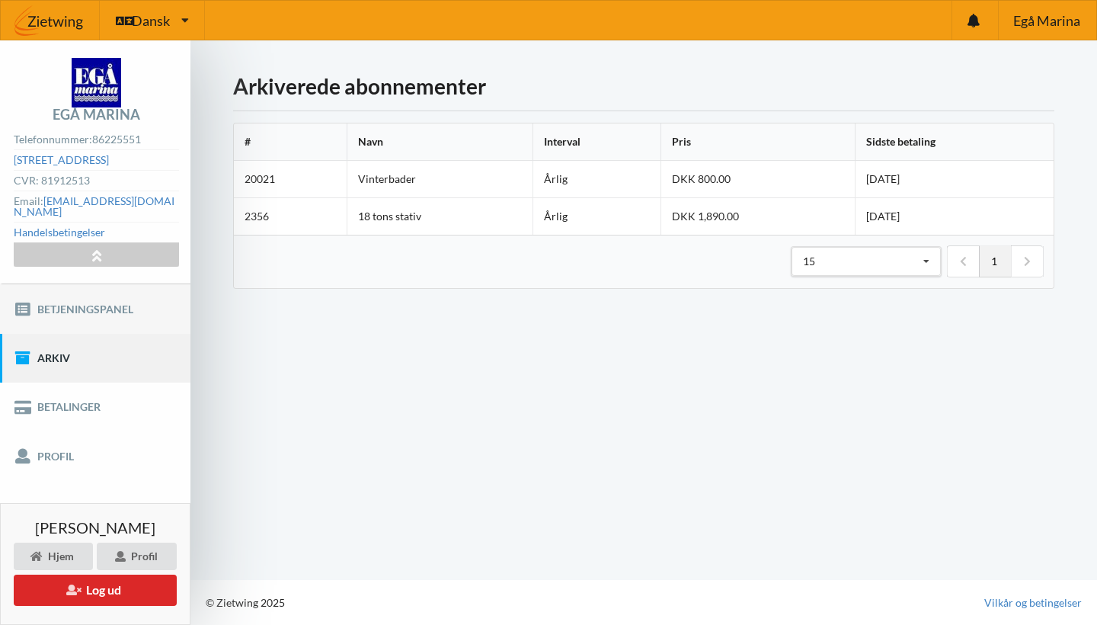
click at [61, 296] on link "Betjeningspanel" at bounding box center [95, 308] width 190 height 49
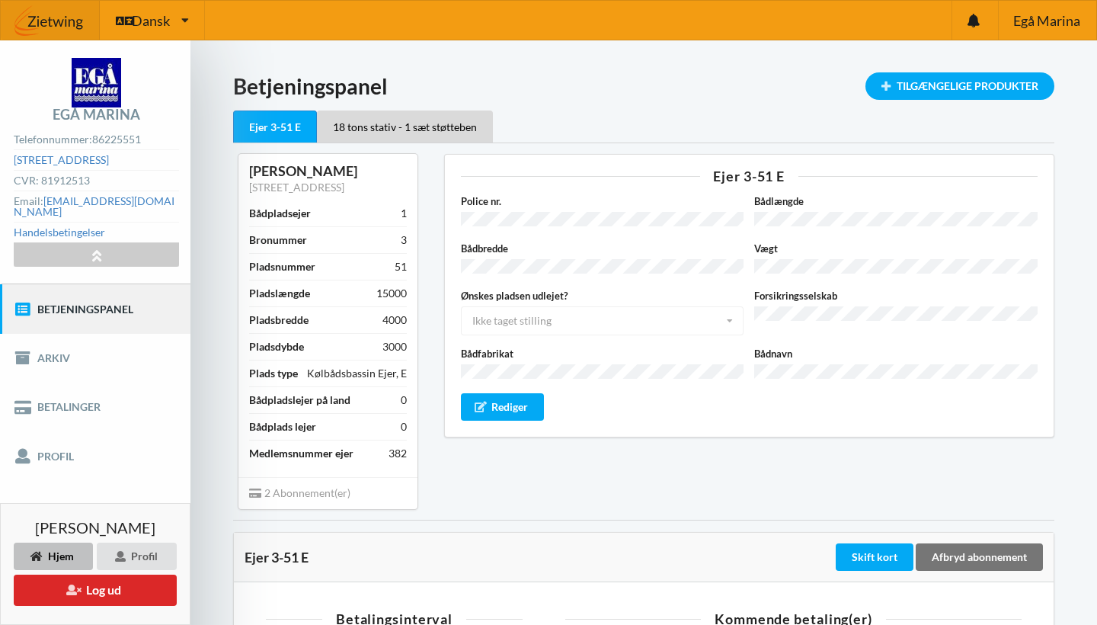
click at [69, 296] on link "Betjeningspanel" at bounding box center [95, 308] width 190 height 49
click at [100, 248] on icon at bounding box center [97, 254] width 18 height 13
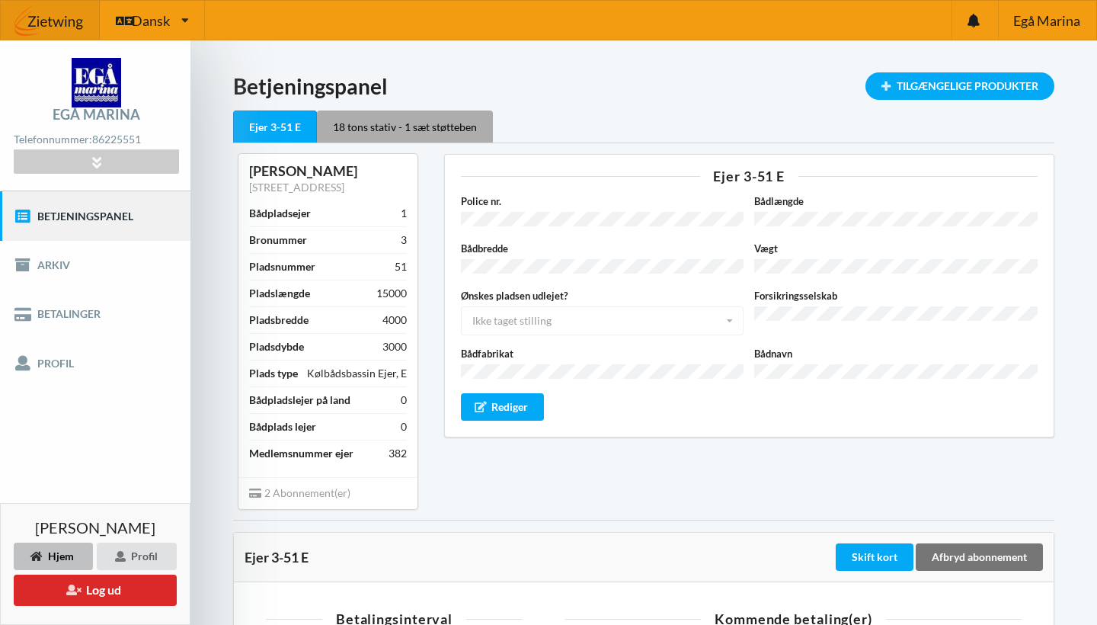
click at [421, 117] on div "18 tons stativ - 1 sæt støtteben" at bounding box center [405, 126] width 176 height 32
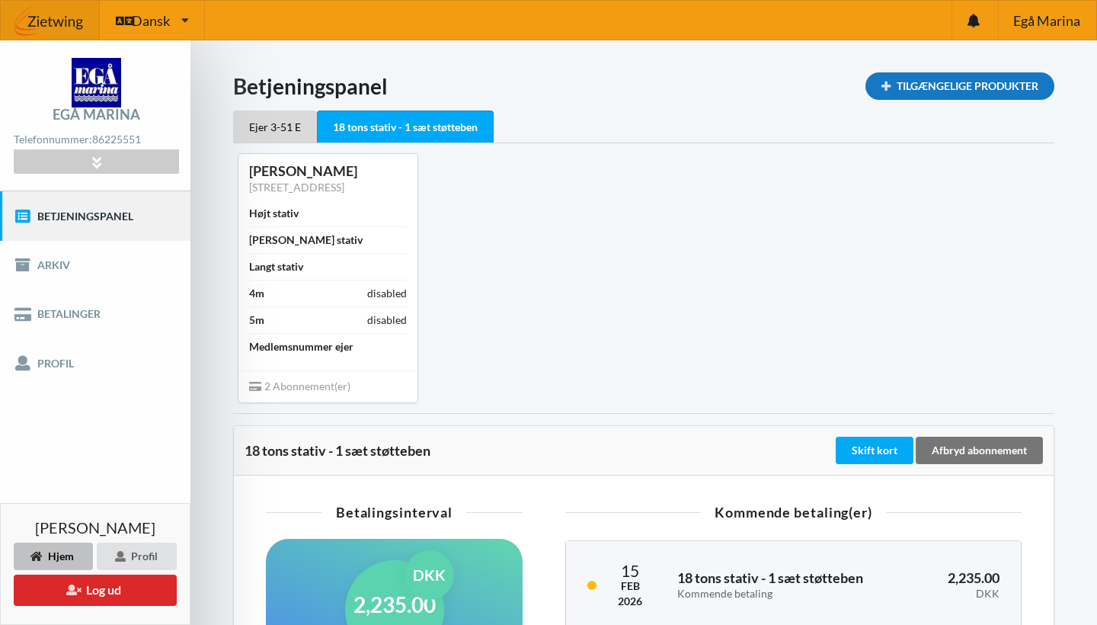
click at [904, 77] on div "Tilgængelige Produkter" at bounding box center [960, 85] width 189 height 27
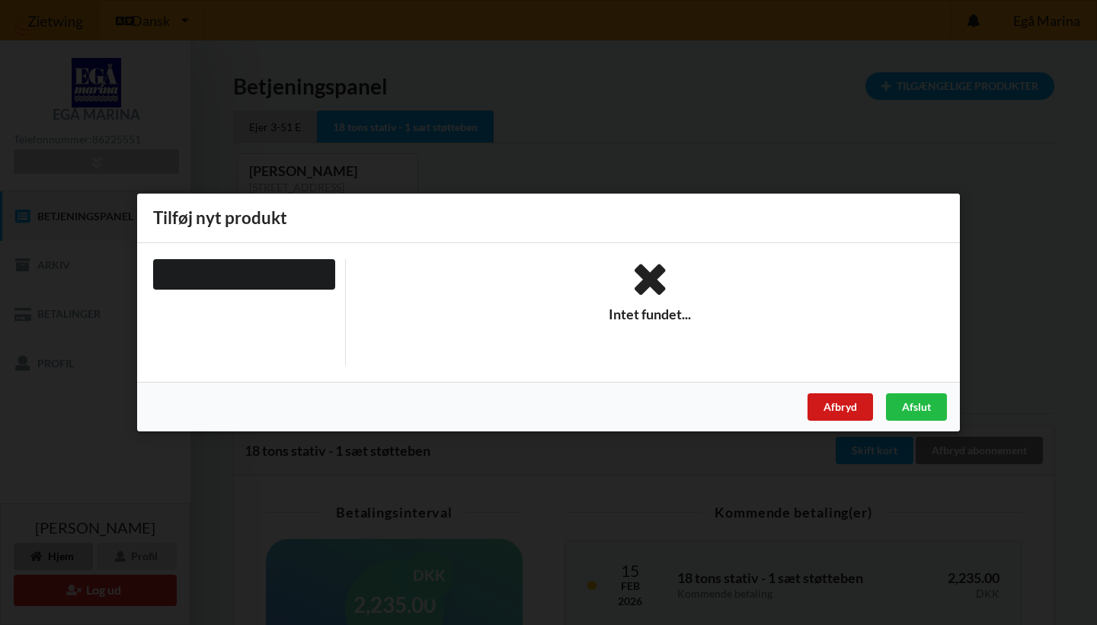
click at [845, 405] on div "Afbryd" at bounding box center [841, 406] width 66 height 27
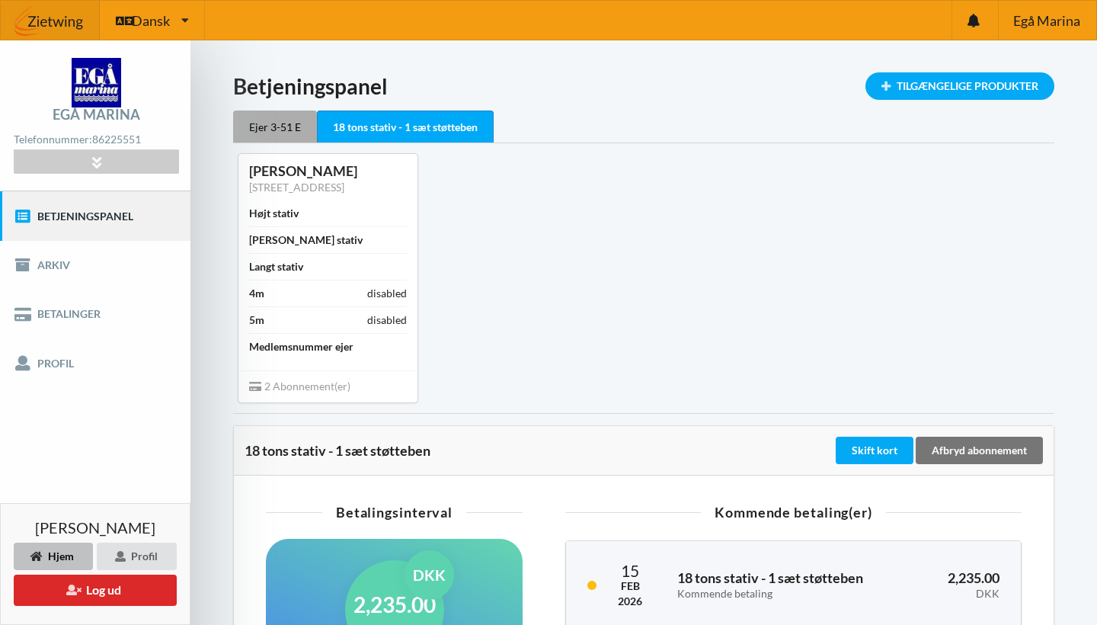
click at [268, 129] on div "Ejer 3-51 E" at bounding box center [275, 126] width 84 height 32
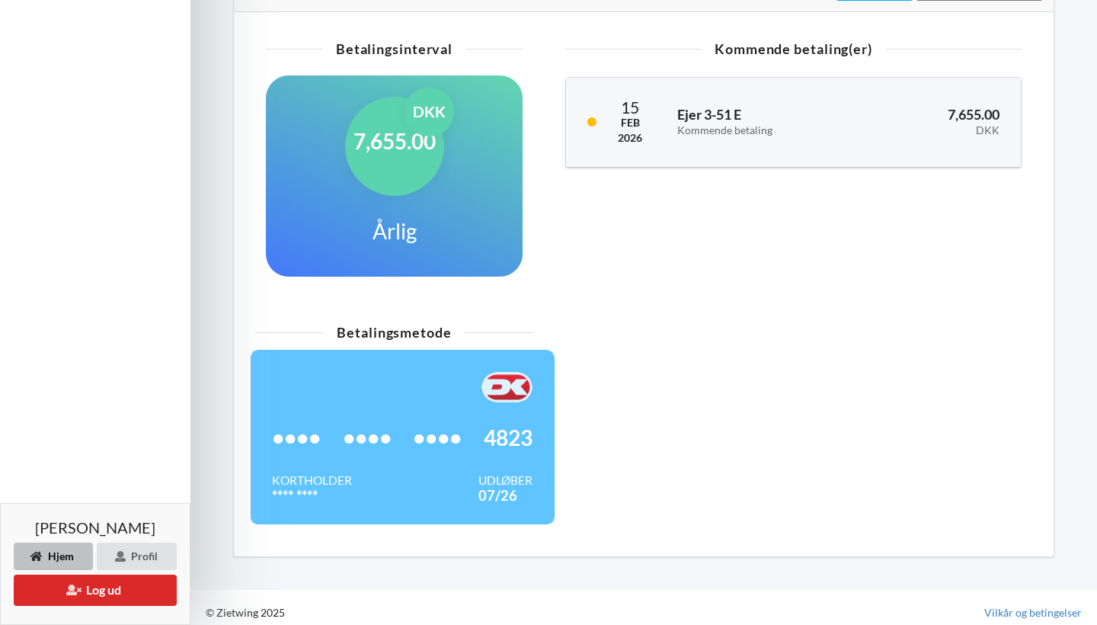
scroll to position [569, 0]
click at [71, 552] on div "Hjem" at bounding box center [53, 556] width 79 height 27
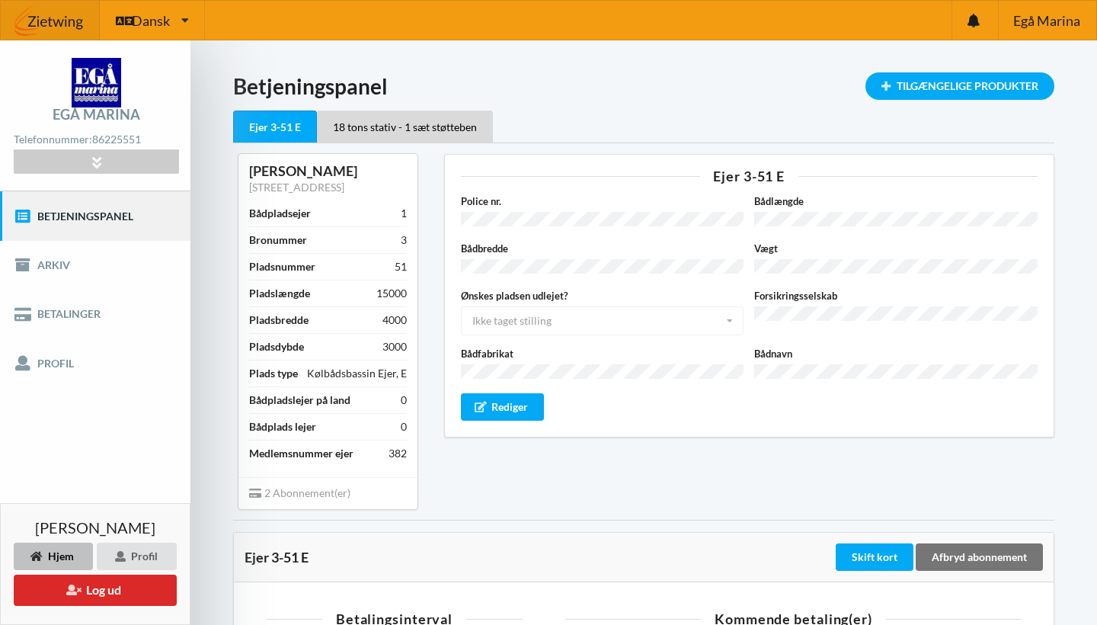
click at [50, 570] on div "Hjem Profil Log ud" at bounding box center [95, 574] width 168 height 68
click at [46, 547] on div "Hjem" at bounding box center [53, 556] width 79 height 27
click at [97, 165] on icon at bounding box center [97, 161] width 18 height 13
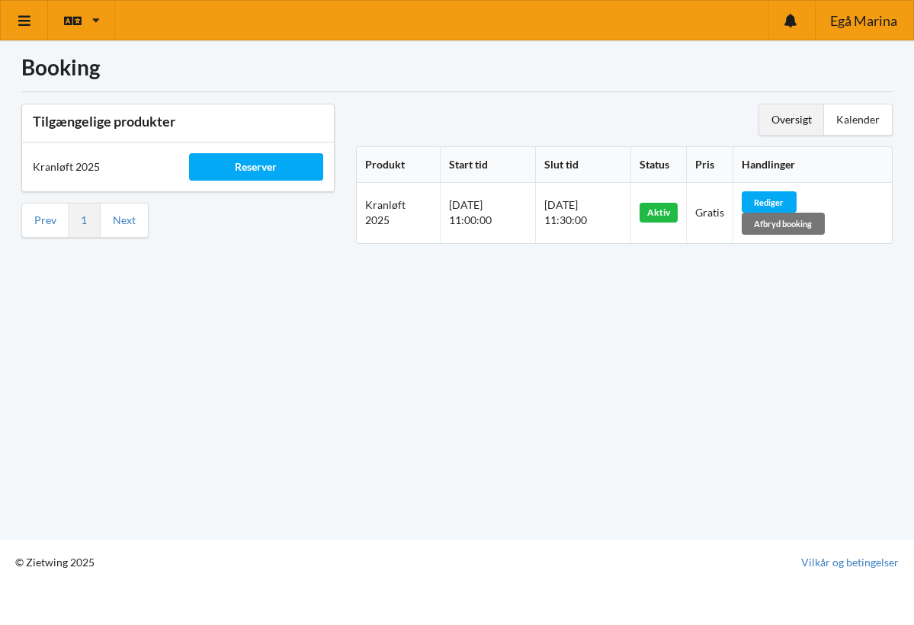
click at [214, 349] on div "Booking Tilgængelige produkter Kranløft 2025 Reserver Prev 1 Next Oversigt Kale…" at bounding box center [457, 269] width 914 height 539
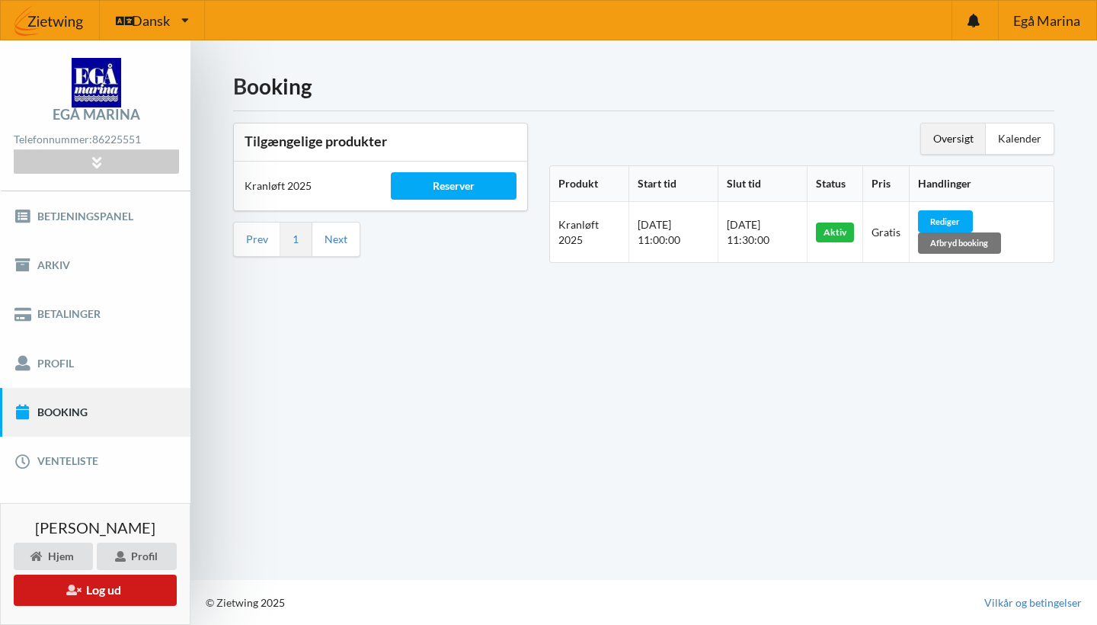
click at [110, 584] on button "Log ud" at bounding box center [95, 590] width 163 height 31
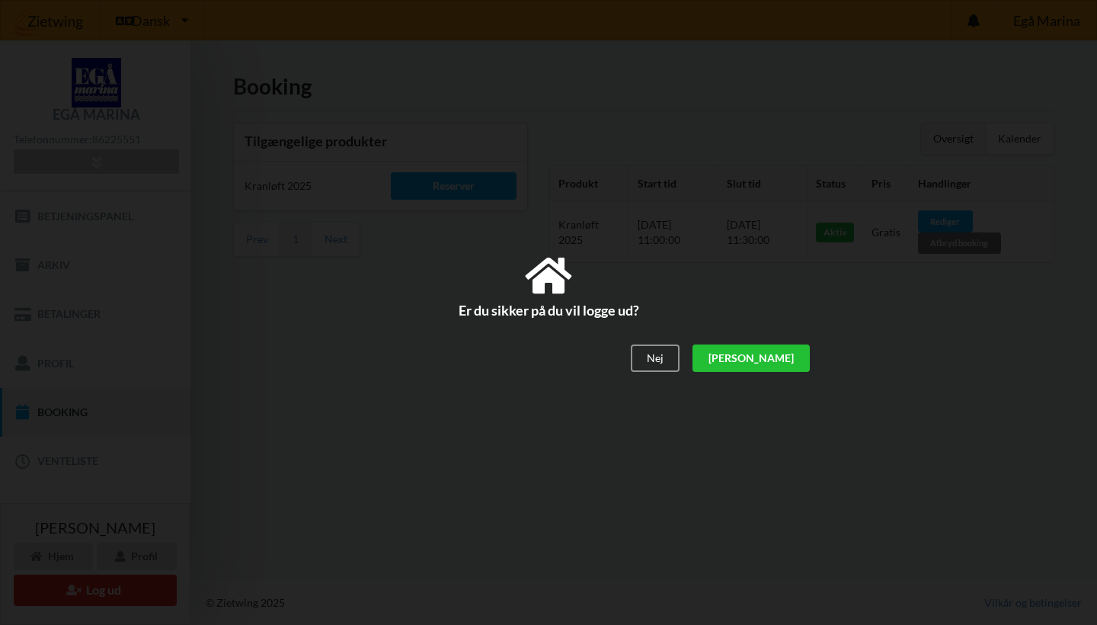
click at [789, 357] on div "[PERSON_NAME]" at bounding box center [751, 358] width 117 height 27
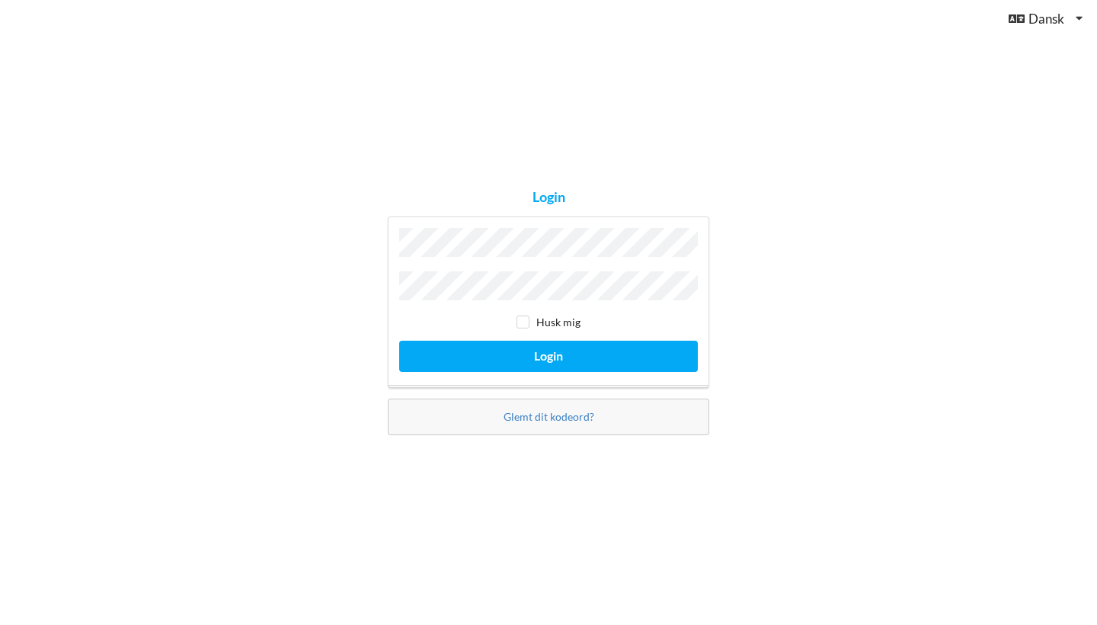
click at [549, 352] on button "Login" at bounding box center [548, 356] width 299 height 31
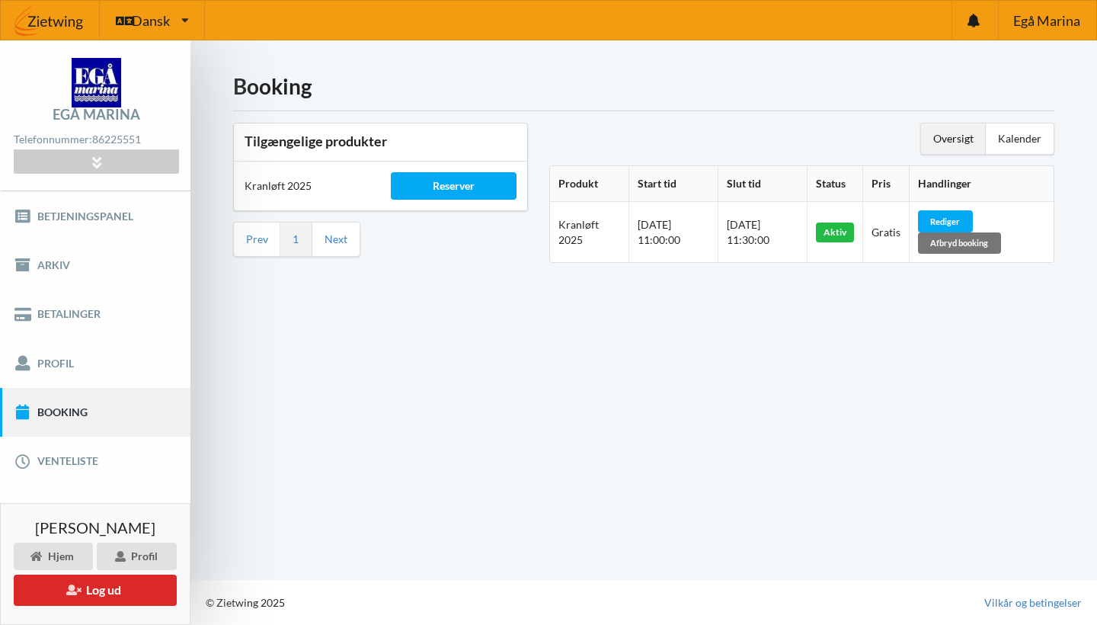
click at [735, 362] on div "Booking Tilgængelige produkter Kranløft 2025 Reserver Prev 1 Next Oversigt Kale…" at bounding box center [643, 309] width 907 height 539
click at [143, 600] on button "Log ud" at bounding box center [95, 590] width 163 height 31
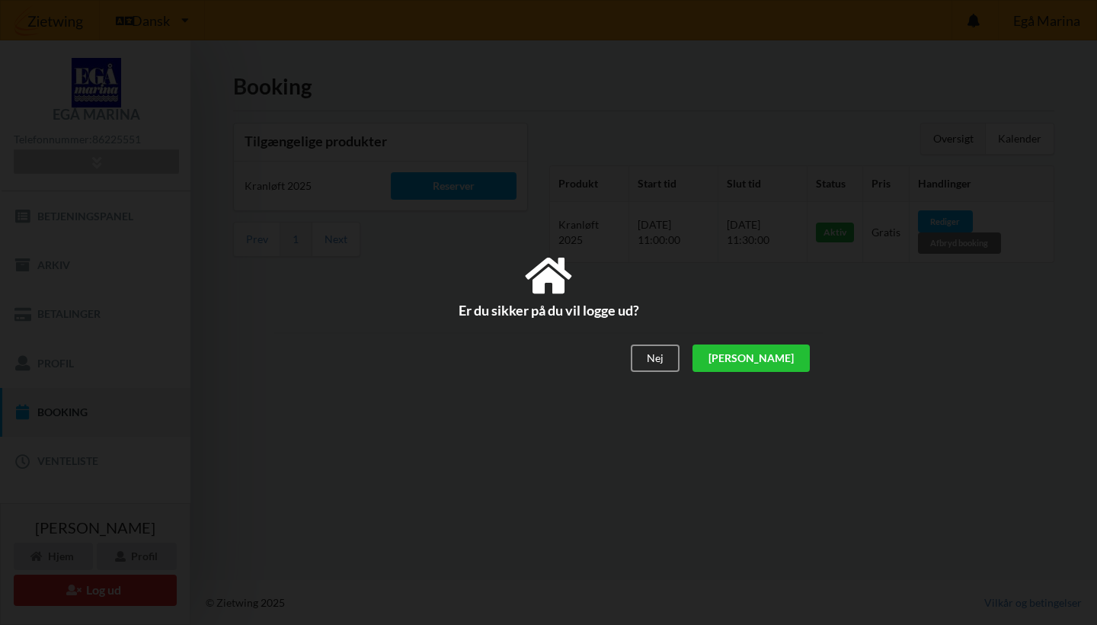
click at [799, 351] on div "[PERSON_NAME]" at bounding box center [751, 358] width 117 height 27
